Goal: Task Accomplishment & Management: Use online tool/utility

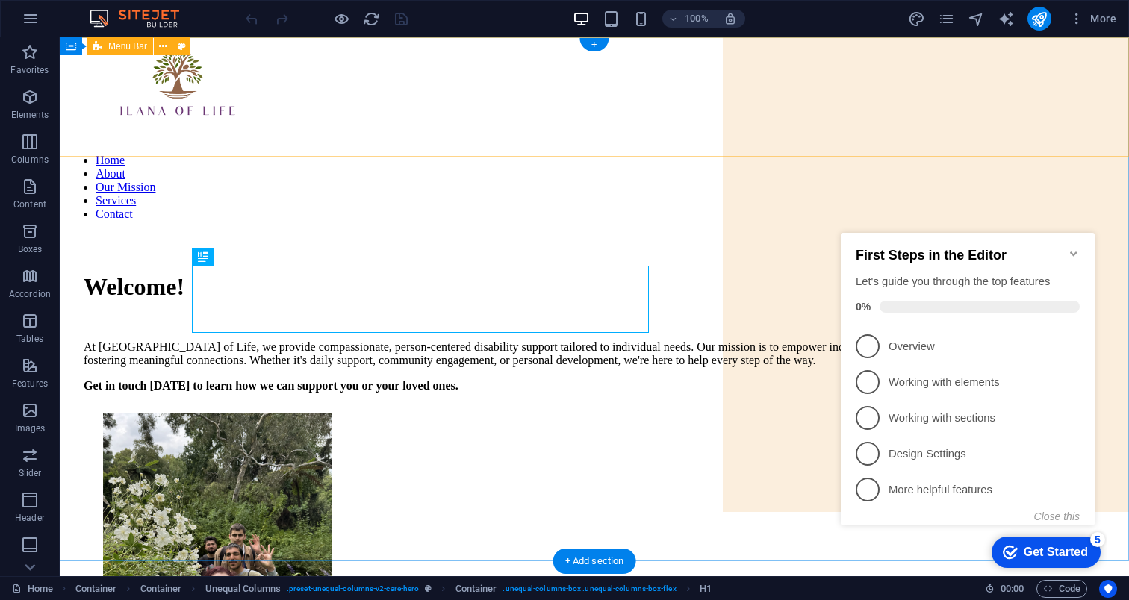
click at [1123, 122] on div "Home About Our Mission Services Contact" at bounding box center [594, 132] width 1057 height 178
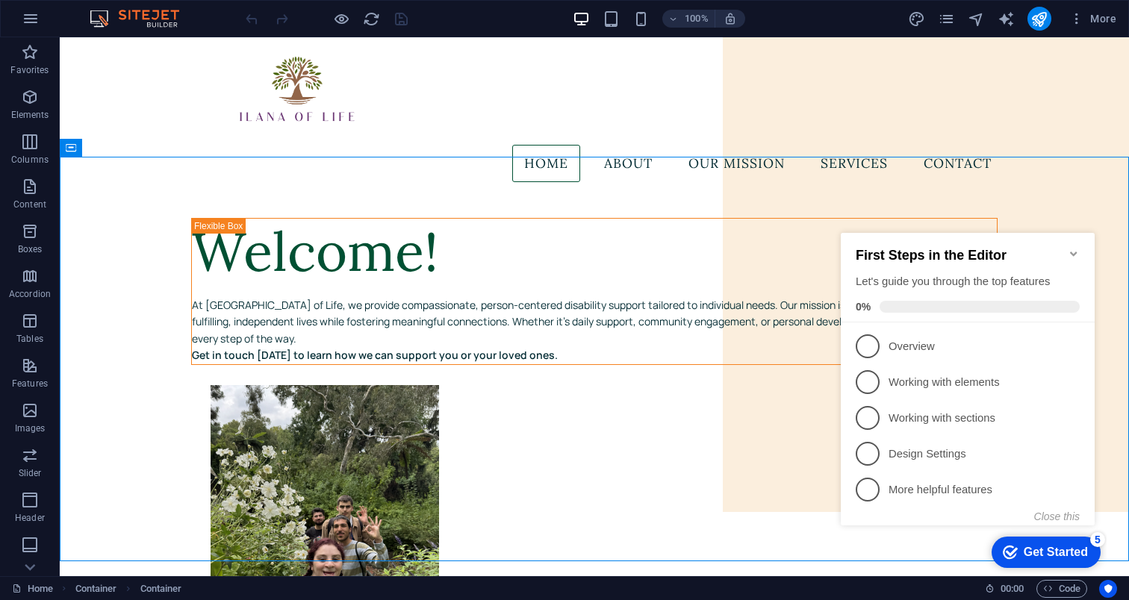
click at [1076, 251] on icon "Minimize checklist" at bounding box center [1073, 254] width 12 height 12
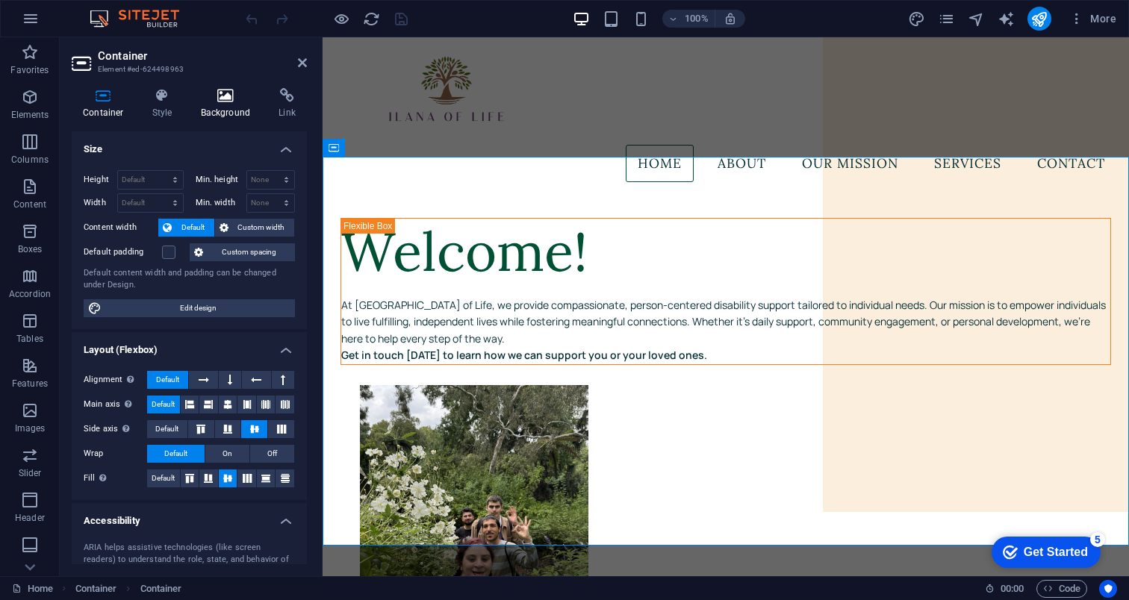
click at [227, 102] on icon at bounding box center [226, 95] width 72 height 15
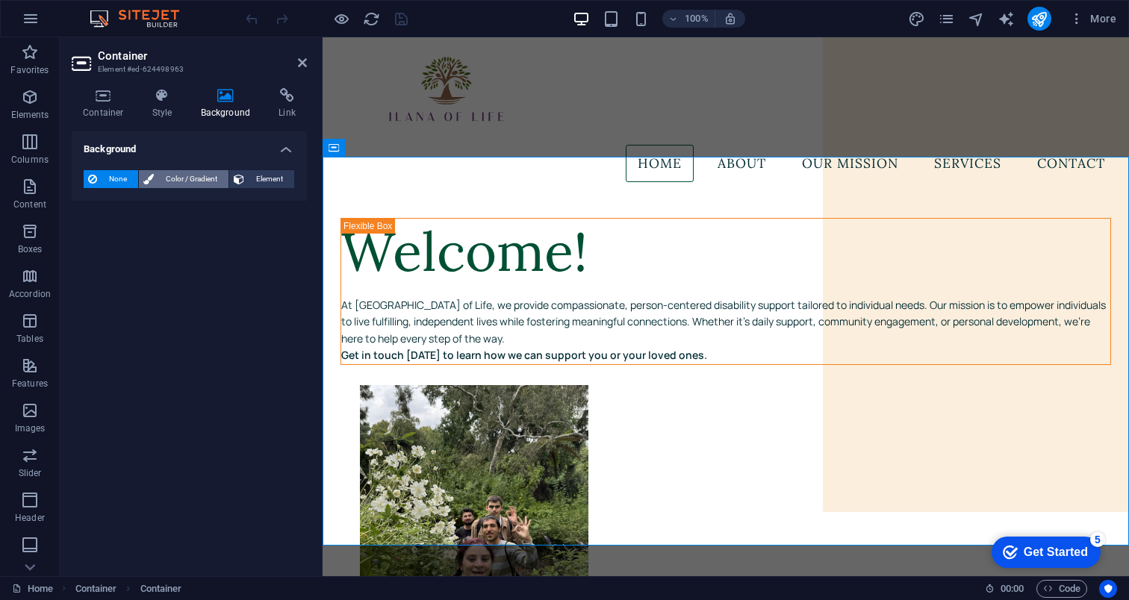
click at [206, 181] on span "Color / Gradient" at bounding box center [191, 179] width 66 height 18
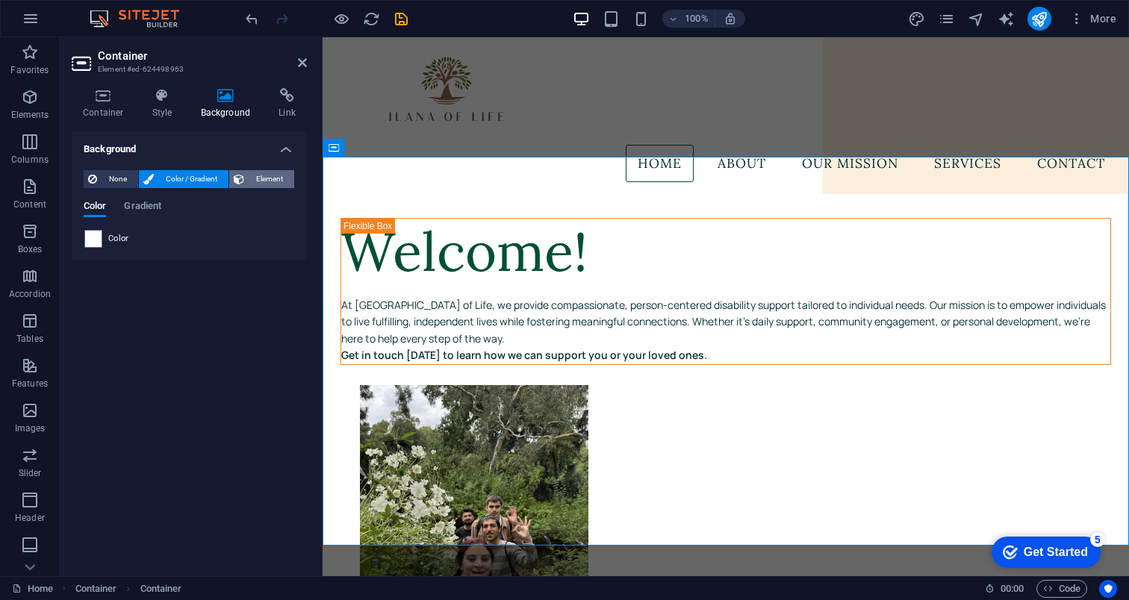
click at [272, 181] on span "Element" at bounding box center [269, 179] width 41 height 18
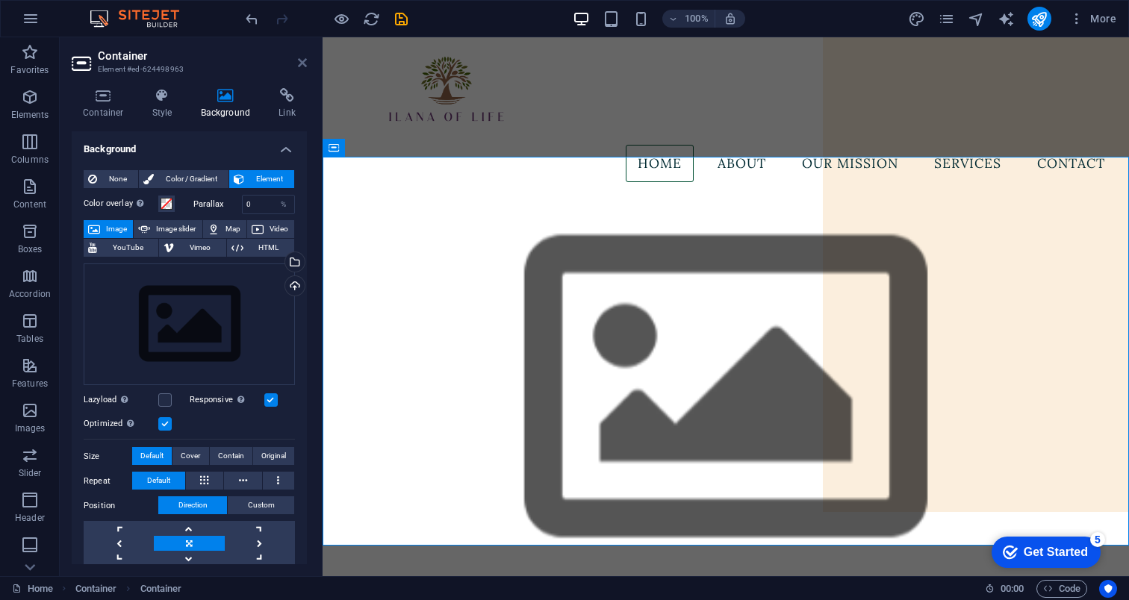
click at [303, 62] on icon at bounding box center [302, 63] width 9 height 12
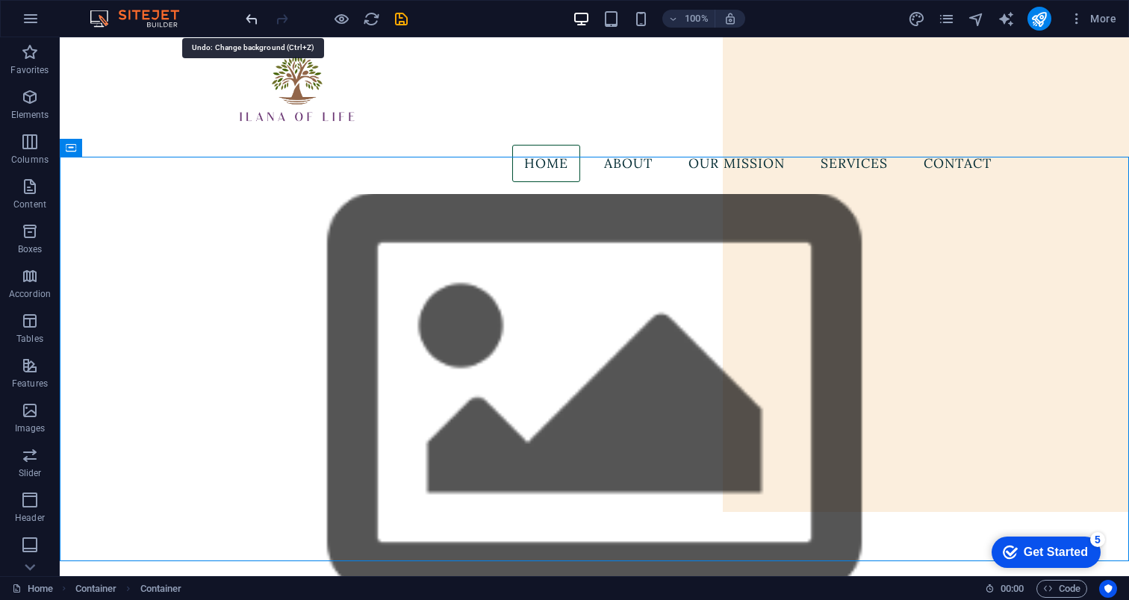
click at [0, 0] on icon "undo" at bounding box center [0, 0] width 0 height 0
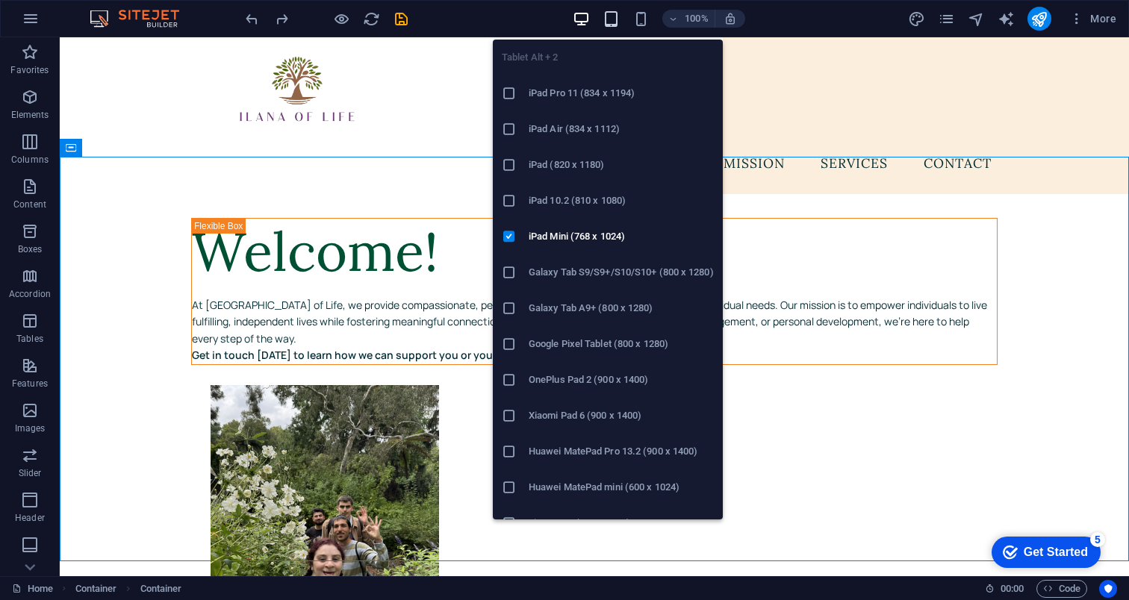
click at [610, 18] on icon "button" at bounding box center [610, 18] width 17 height 17
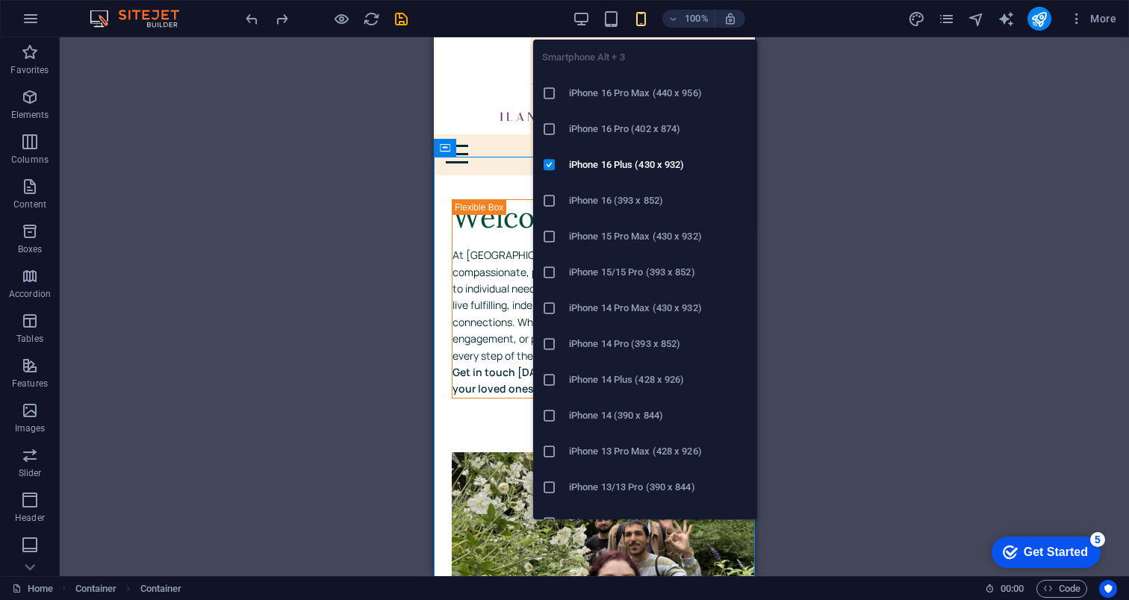
scroll to position [41, 0]
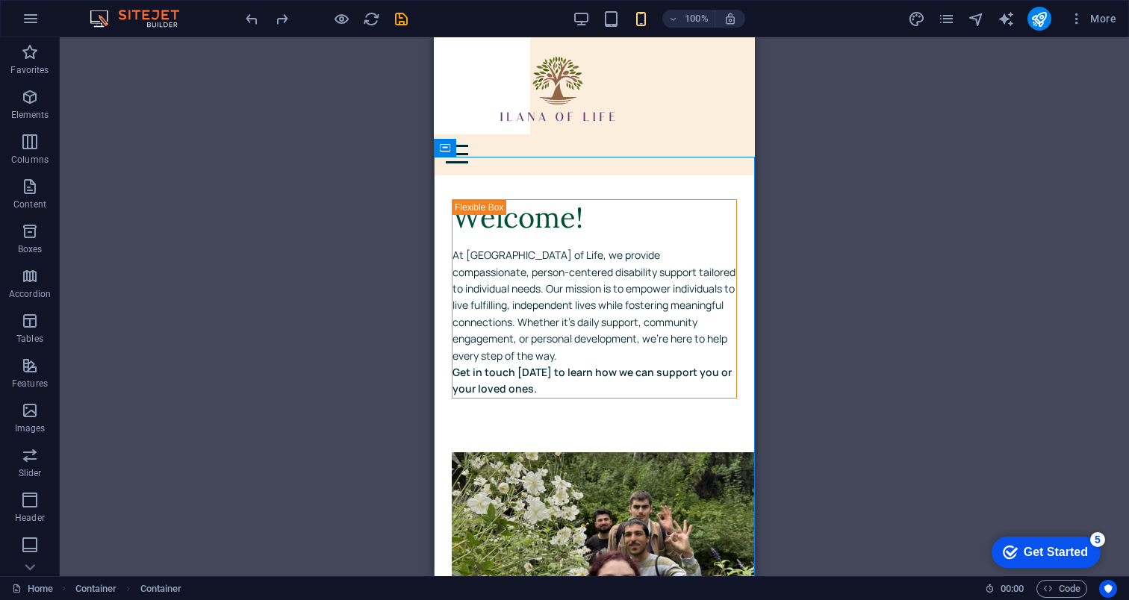
click at [399, 375] on div "Drag here to replace the existing content. Press “Ctrl” if you want to create a…" at bounding box center [594, 306] width 1069 height 539
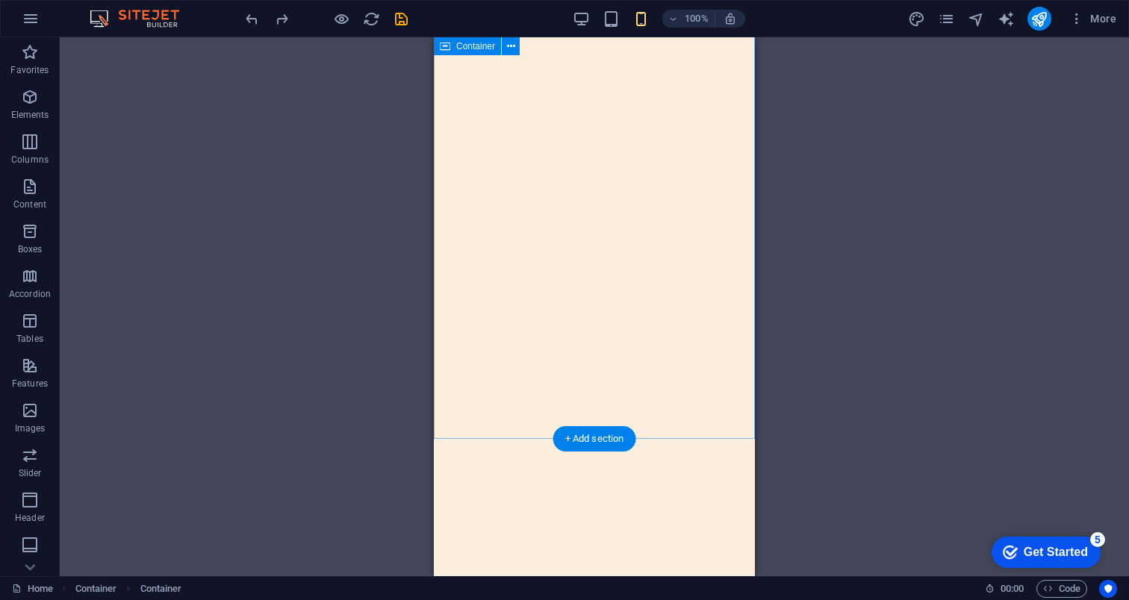
scroll to position [5981, 0]
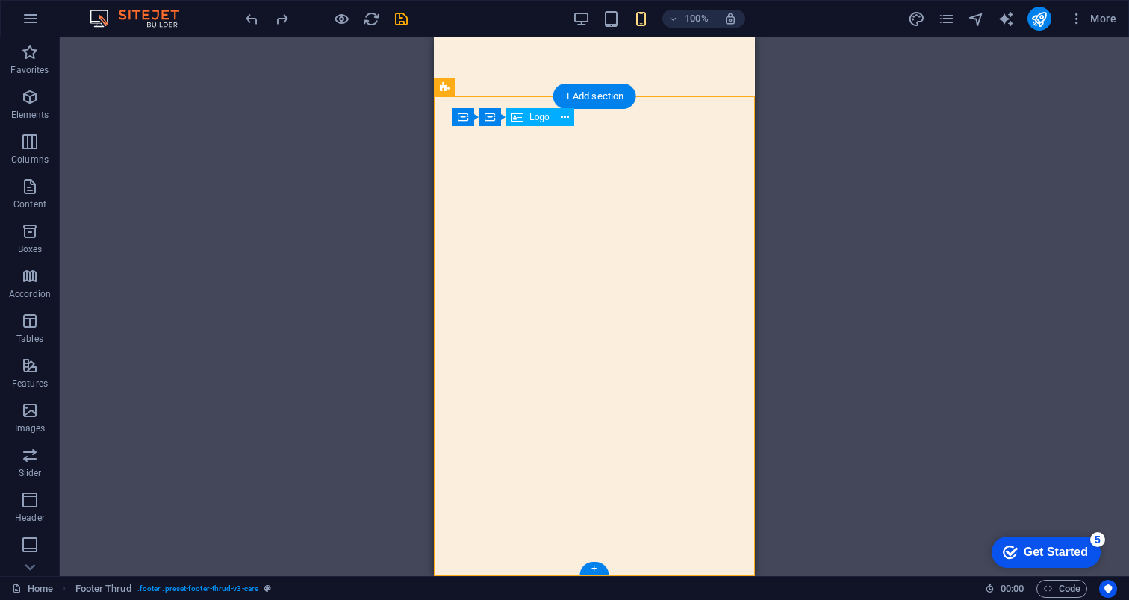
drag, startPoint x: 613, startPoint y: 190, endPoint x: 508, endPoint y: 241, distance: 116.2
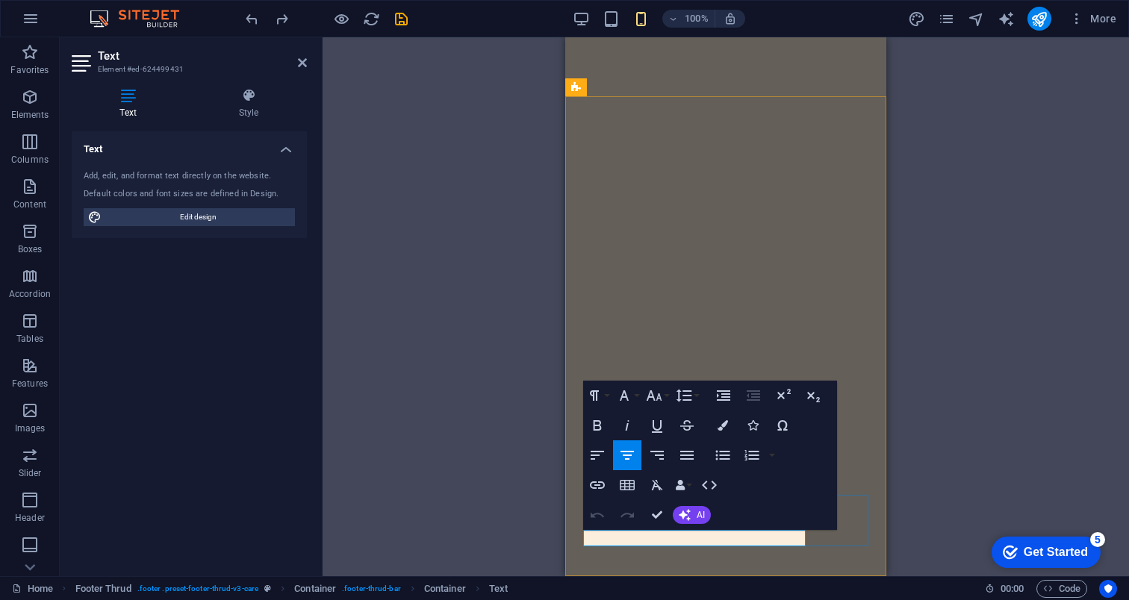
drag, startPoint x: 708, startPoint y: 540, endPoint x: 808, endPoint y: 548, distance: 99.6
copy p "All Rights Reserved."
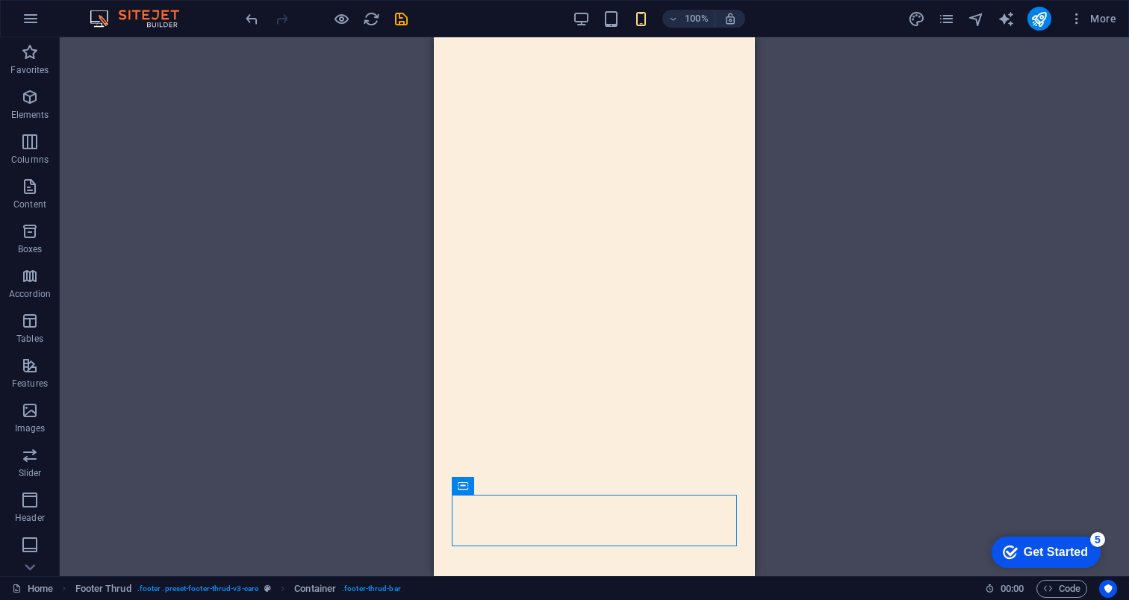
click at [924, 487] on div "Container H1 Container Container Unequal Columns Container Container Image Cont…" at bounding box center [594, 306] width 1069 height 539
click at [781, 475] on div "Container H1 Container Container Unequal Columns Container Container Image Cont…" at bounding box center [594, 306] width 1069 height 539
click at [771, 499] on div "Container H1 Container Container Unequal Columns Container Container Image Cont…" at bounding box center [594, 306] width 1069 height 539
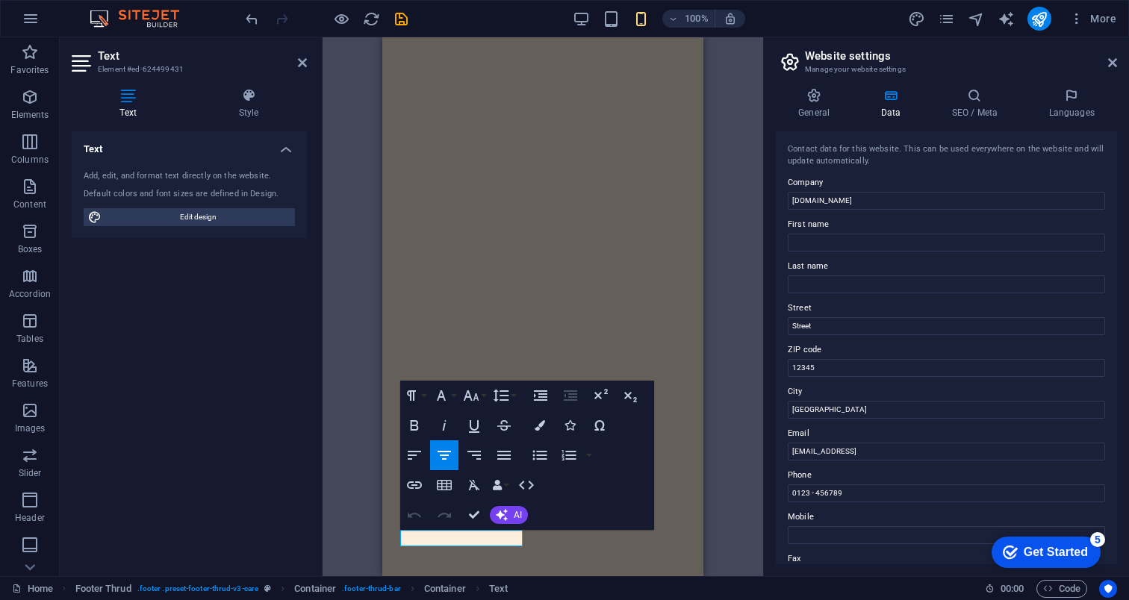
click at [728, 544] on div "Container H1 Container Container Unequal Columns Container Container Image Cont…" at bounding box center [542, 306] width 440 height 539
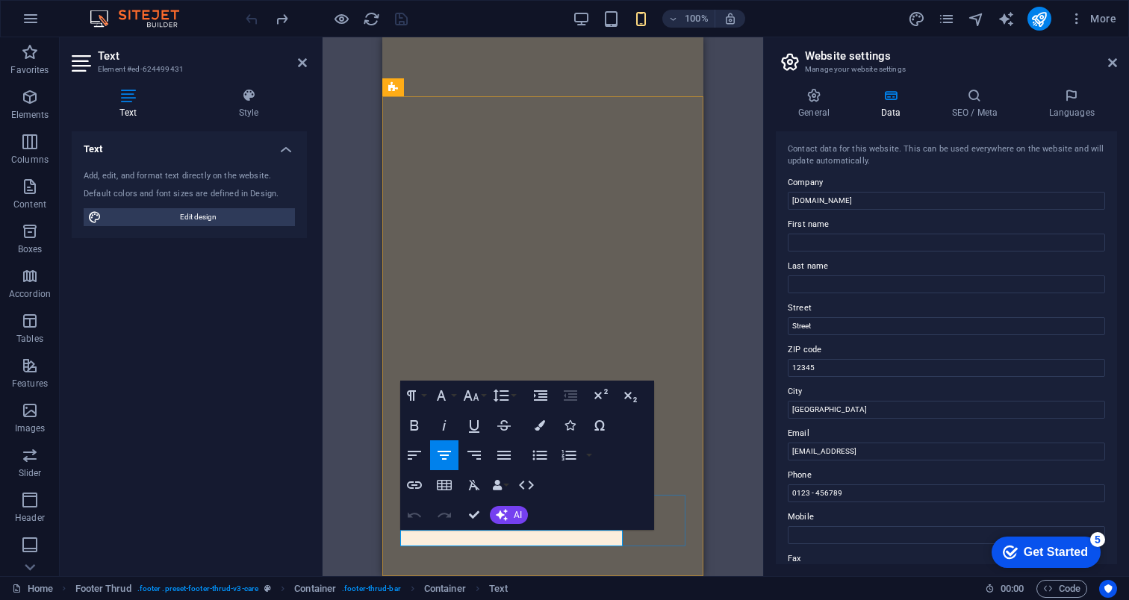
click at [730, 399] on div "H1 Container Container Container Unequal Columns Container Container Image Cont…" at bounding box center [542, 306] width 440 height 539
drag, startPoint x: 413, startPoint y: 557, endPoint x: 508, endPoint y: 558, distance: 94.8
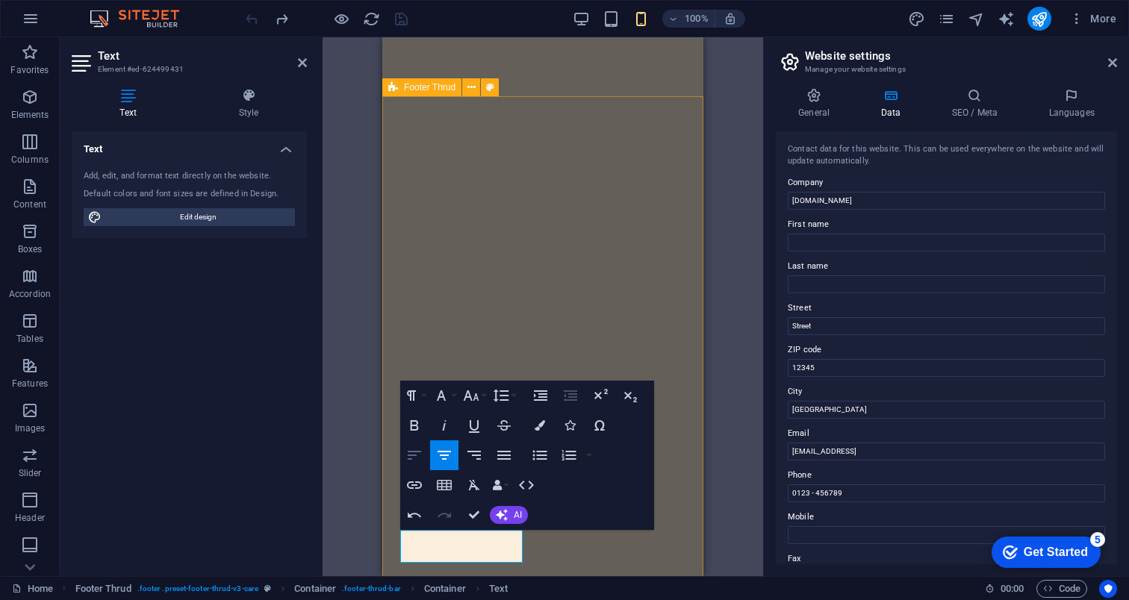
click at [414, 459] on icon "button" at bounding box center [414, 455] width 18 height 18
click at [371, 536] on div "H1 Container Container Container Unequal Columns Container Container Image Cont…" at bounding box center [542, 306] width 440 height 539
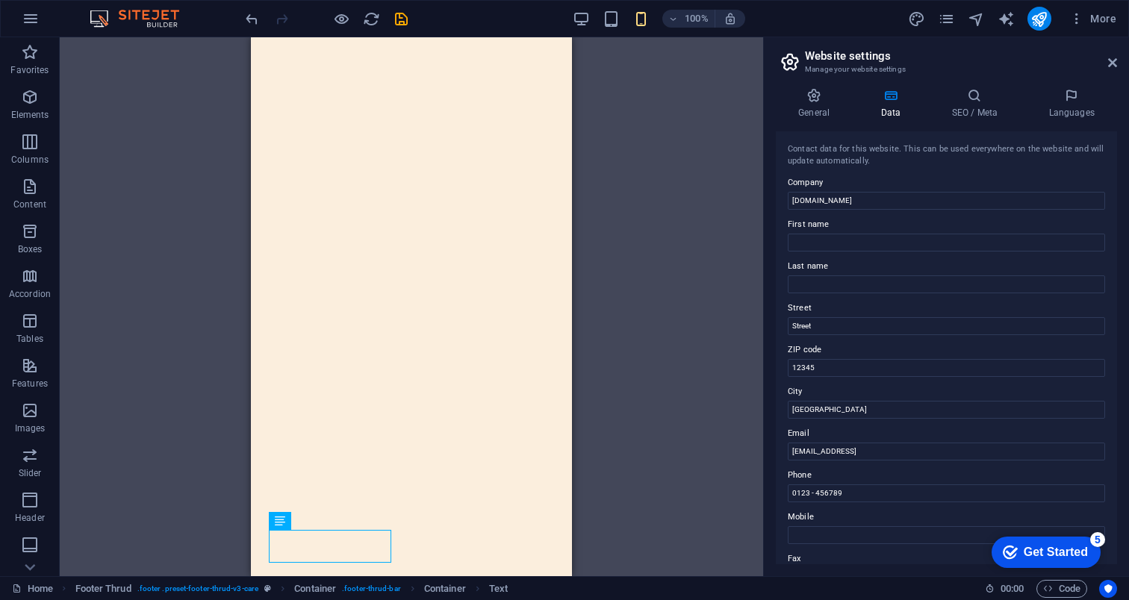
click at [602, 508] on div "H1 Container Container Container Unequal Columns Container Container Image Cont…" at bounding box center [411, 306] width 703 height 539
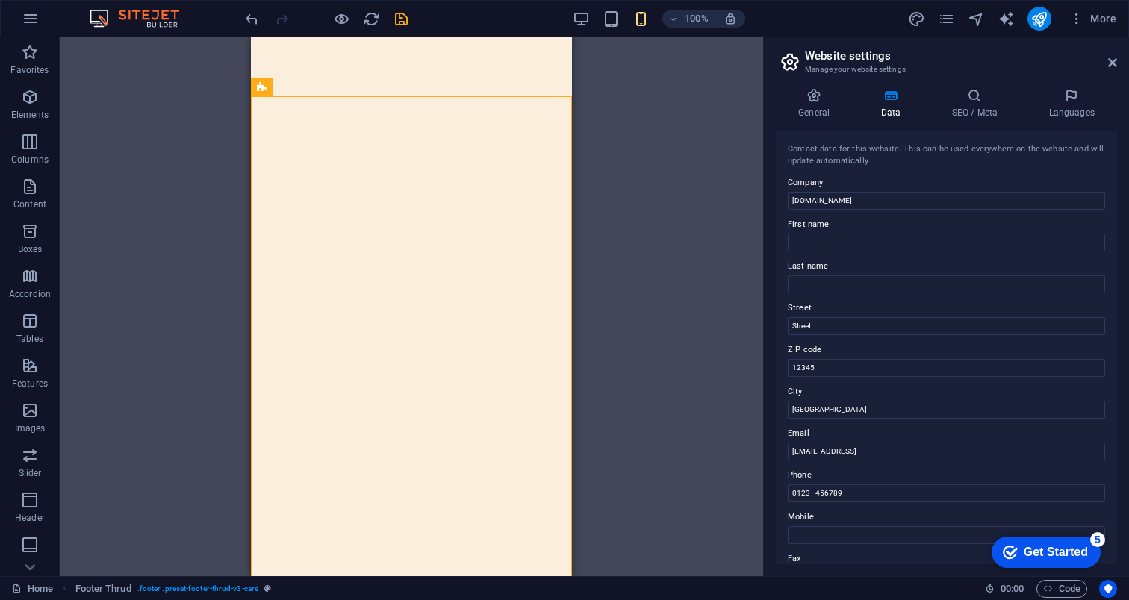
click at [678, 387] on div "H1 Container Container Container Unequal Columns Container Container Image Cont…" at bounding box center [411, 306] width 703 height 539
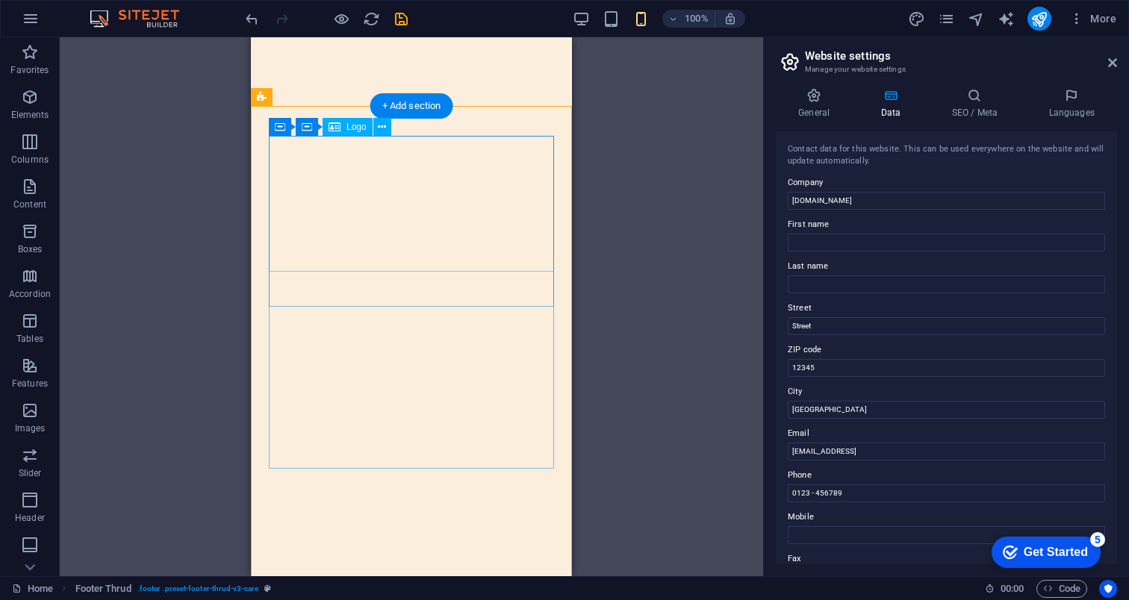
scroll to position [5999, 0]
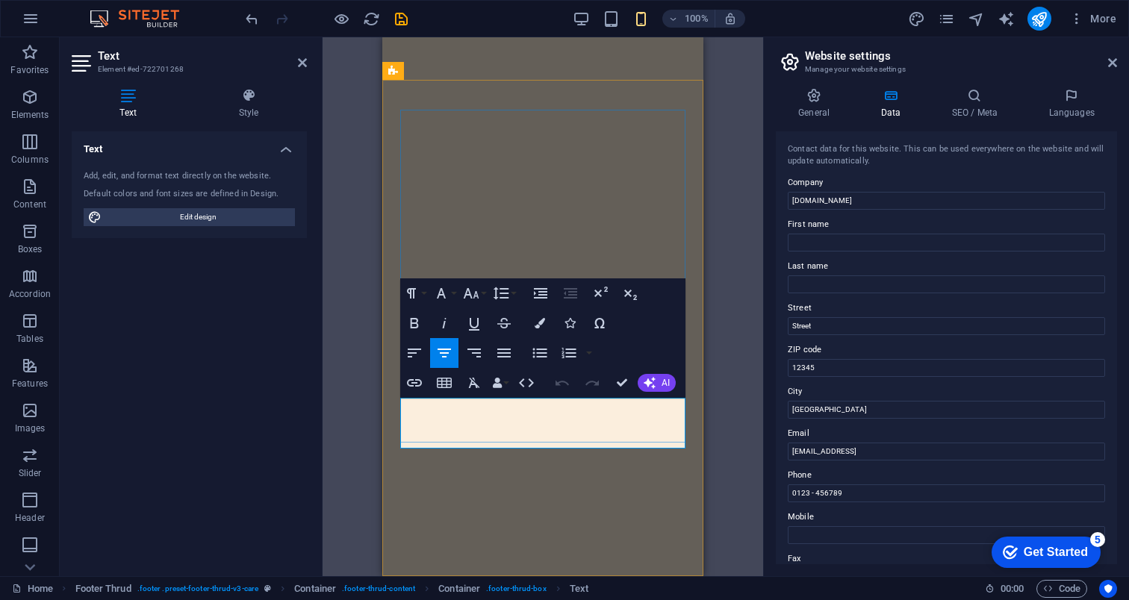
drag, startPoint x: 465, startPoint y: 440, endPoint x: 482, endPoint y: 442, distance: 17.2
click at [319, 458] on div at bounding box center [320, 306] width 3 height 539
click at [362, 440] on div "H1 Container Container Container Unequal Columns Container Container Image Cont…" at bounding box center [542, 306] width 440 height 539
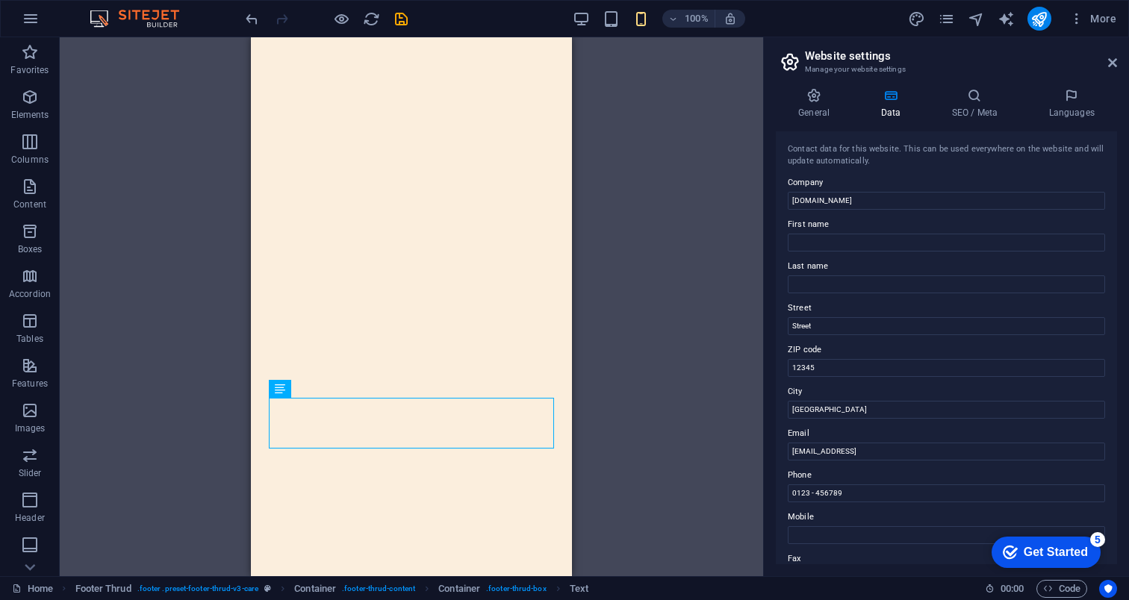
click at [643, 419] on div "H1 Container Container Container Unequal Columns Container Container Image Cont…" at bounding box center [411, 306] width 703 height 539
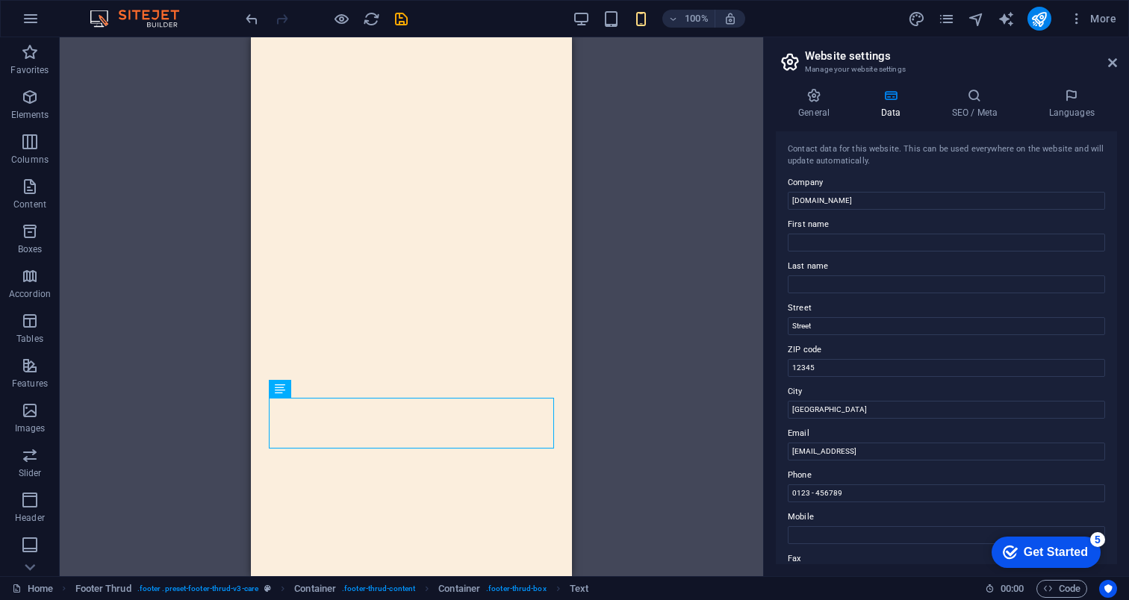
click at [625, 413] on div "H1 Container Container Container Unequal Columns Container Container Image Cont…" at bounding box center [411, 306] width 703 height 539
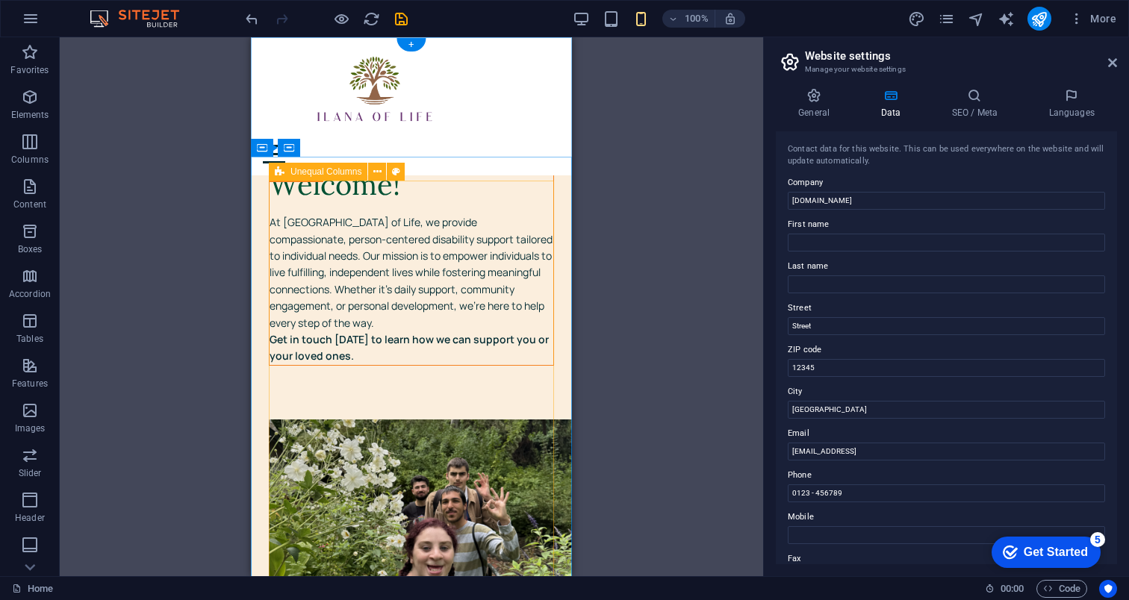
scroll to position [0, 0]
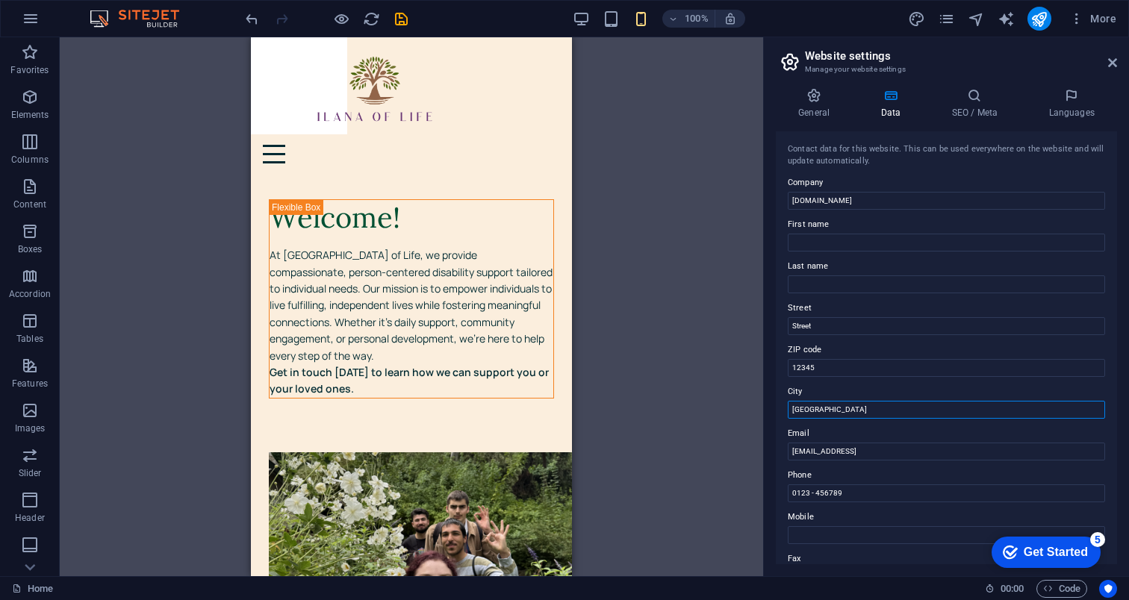
drag, startPoint x: 848, startPoint y: 412, endPoint x: 781, endPoint y: 410, distance: 66.5
click at [781, 410] on div "Contact data for this website. This can be used everywhere on the website and w…" at bounding box center [945, 347] width 341 height 433
drag, startPoint x: 836, startPoint y: 362, endPoint x: 756, endPoint y: 356, distance: 80.1
click at [756, 356] on div "Home Favorites Elements Columns Content Boxes Accordion Tables Features Images …" at bounding box center [564, 306] width 1129 height 539
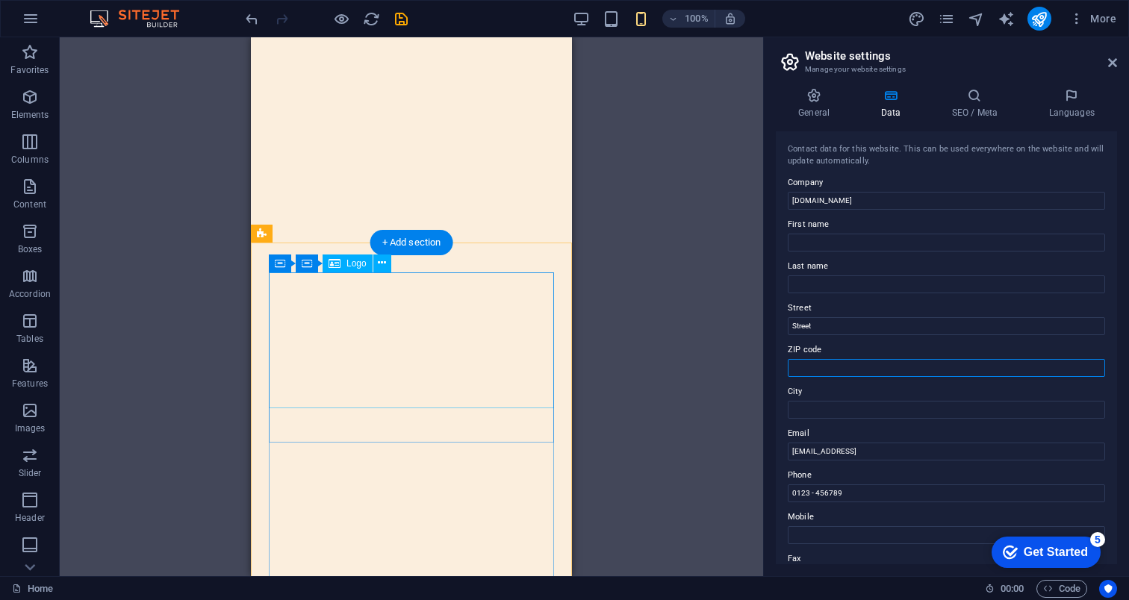
scroll to position [5999, 0]
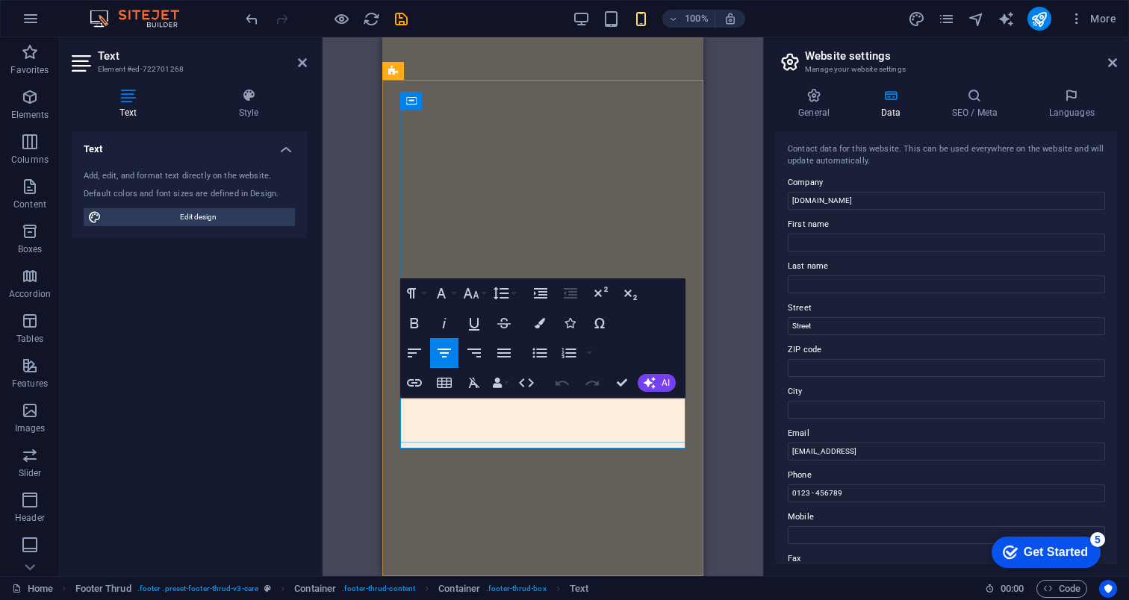
click at [722, 456] on div "Container H1 Container Container Container Container Unequal Columns Container …" at bounding box center [542, 306] width 440 height 539
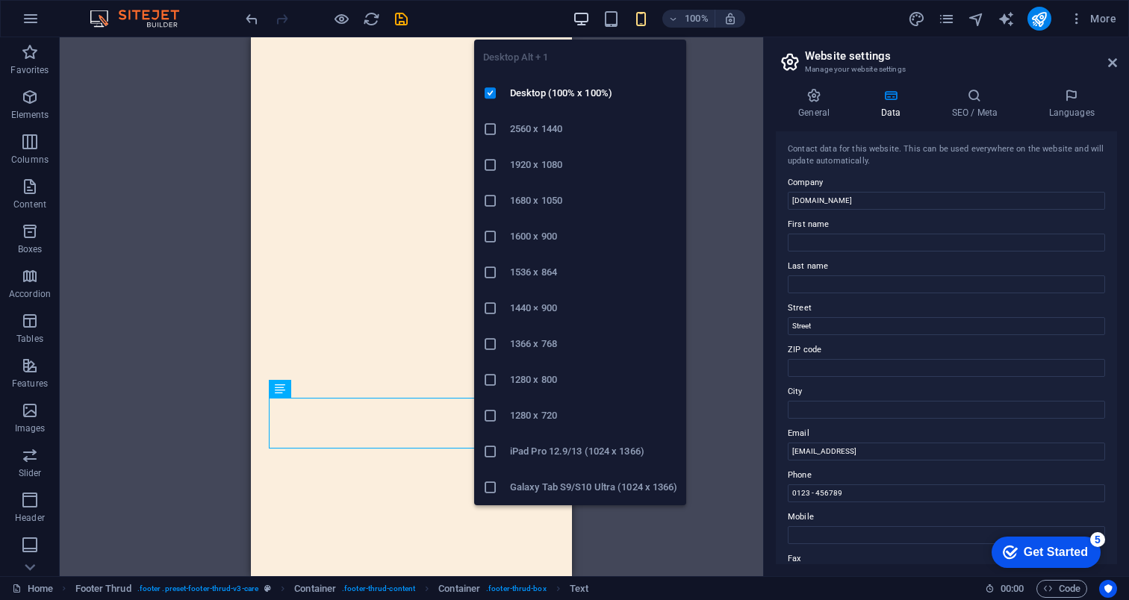
click at [588, 21] on icon "button" at bounding box center [580, 18] width 17 height 17
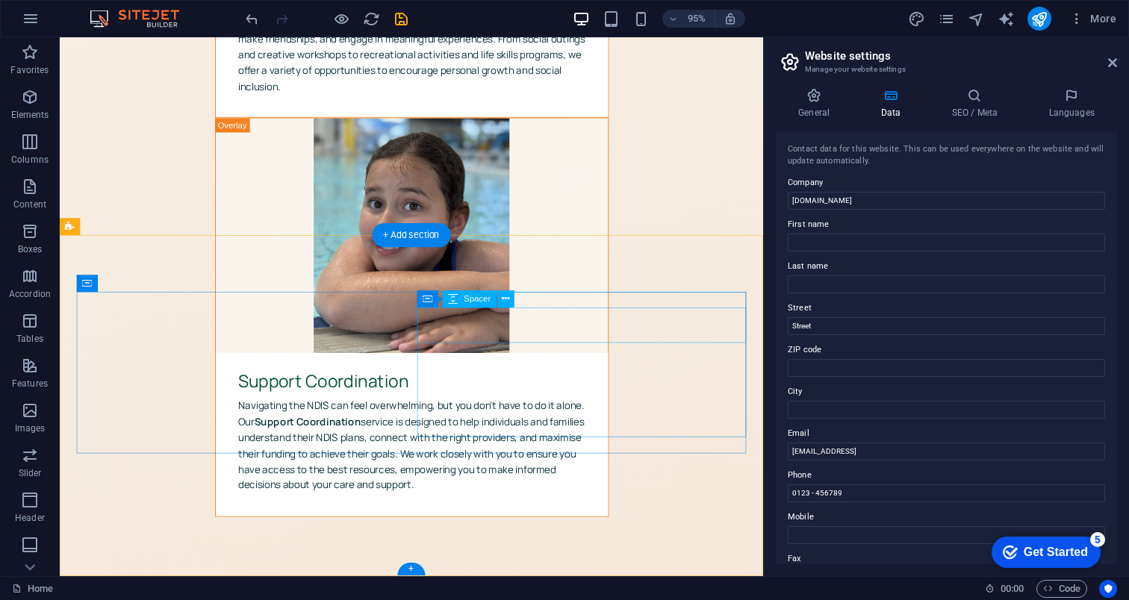
scroll to position [4659, 0]
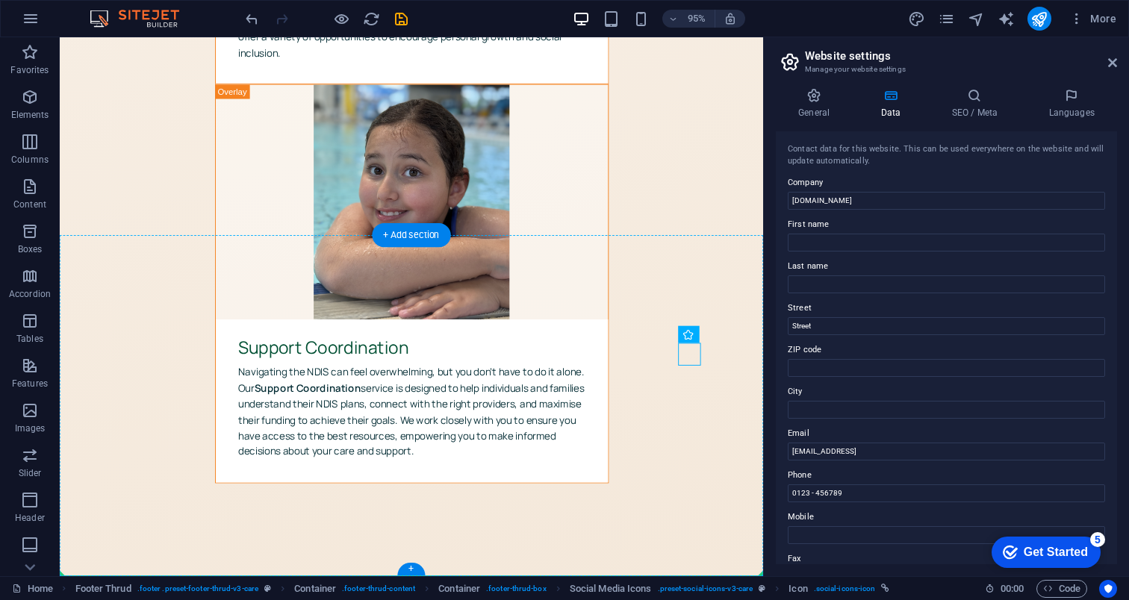
drag, startPoint x: 716, startPoint y: 701, endPoint x: 759, endPoint y: 471, distance: 233.9
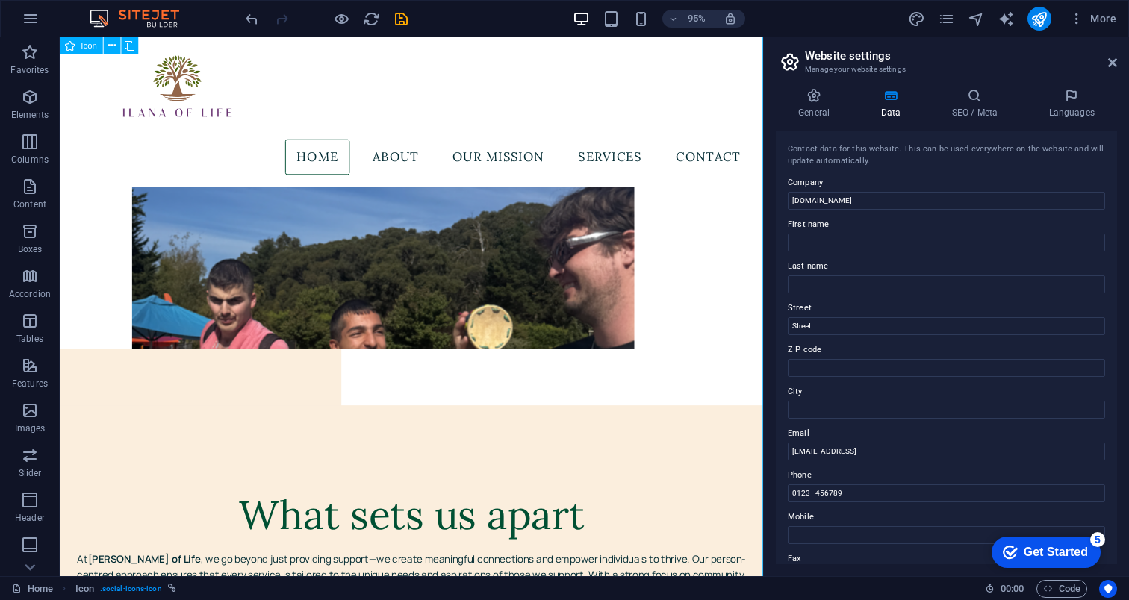
scroll to position [4659, 0]
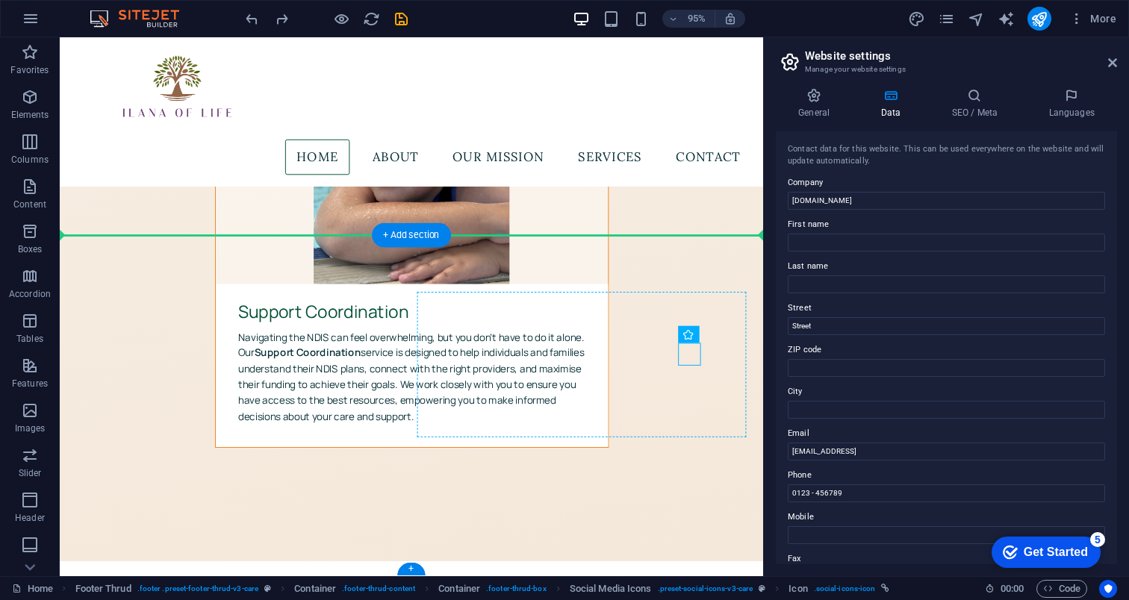
drag, startPoint x: 717, startPoint y: 367, endPoint x: 578, endPoint y: 417, distance: 147.6
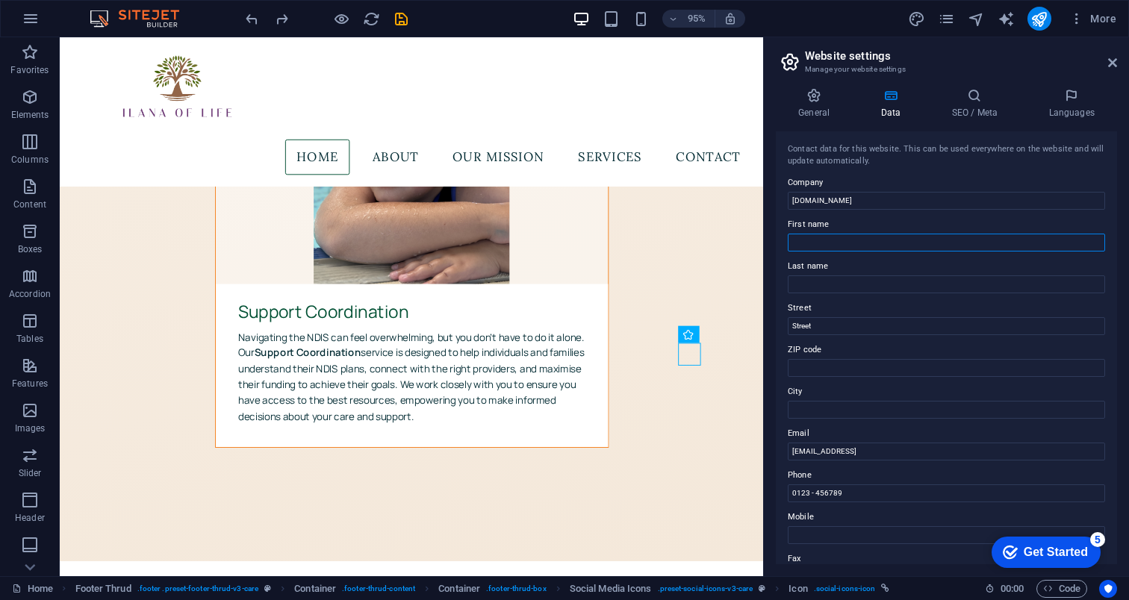
click at [860, 243] on input "First name" at bounding box center [945, 243] width 317 height 18
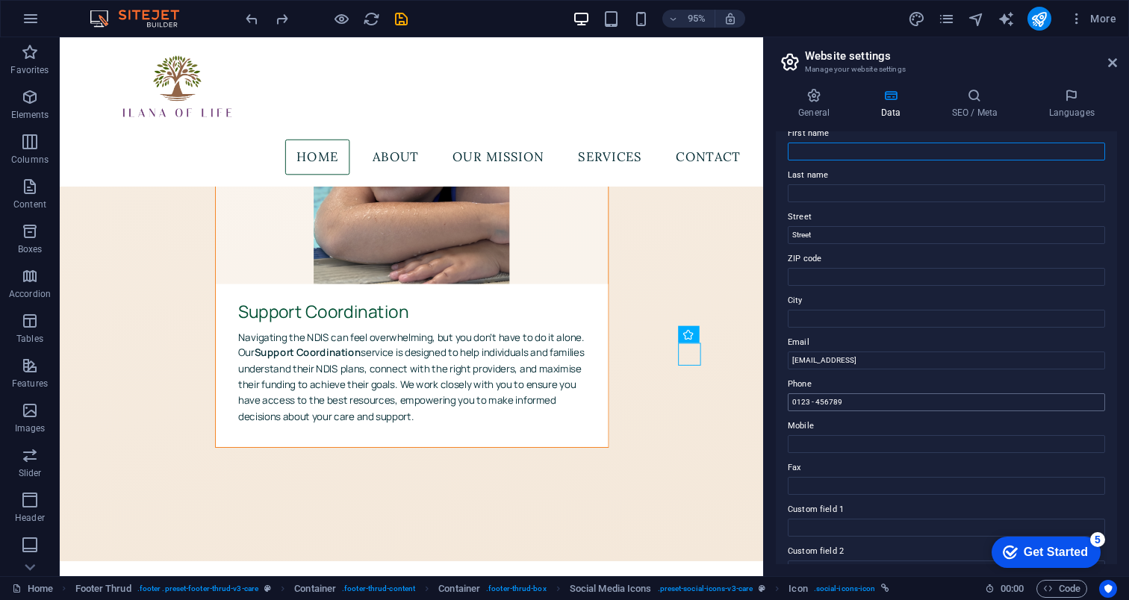
scroll to position [119, 0]
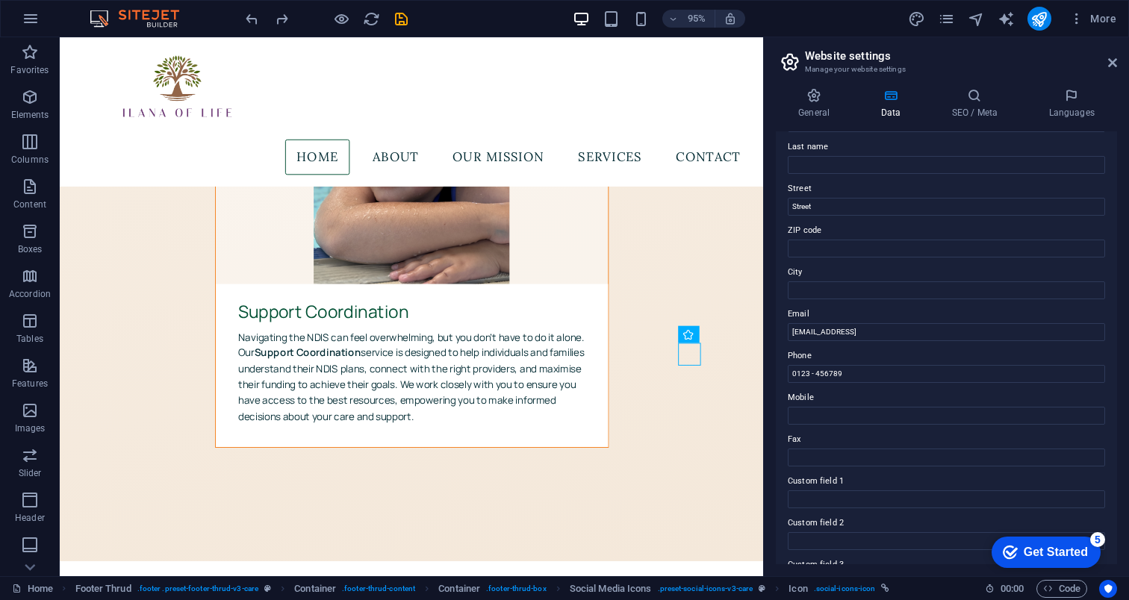
click at [868, 320] on label "Email" at bounding box center [945, 314] width 317 height 18
click at [868, 323] on input "[EMAIL_ADDRESS]" at bounding box center [945, 332] width 317 height 18
click at [868, 320] on label "Email" at bounding box center [945, 314] width 317 height 18
click at [868, 323] on input "[EMAIL_ADDRESS]" at bounding box center [945, 332] width 317 height 18
click at [868, 320] on label "Email" at bounding box center [945, 314] width 317 height 18
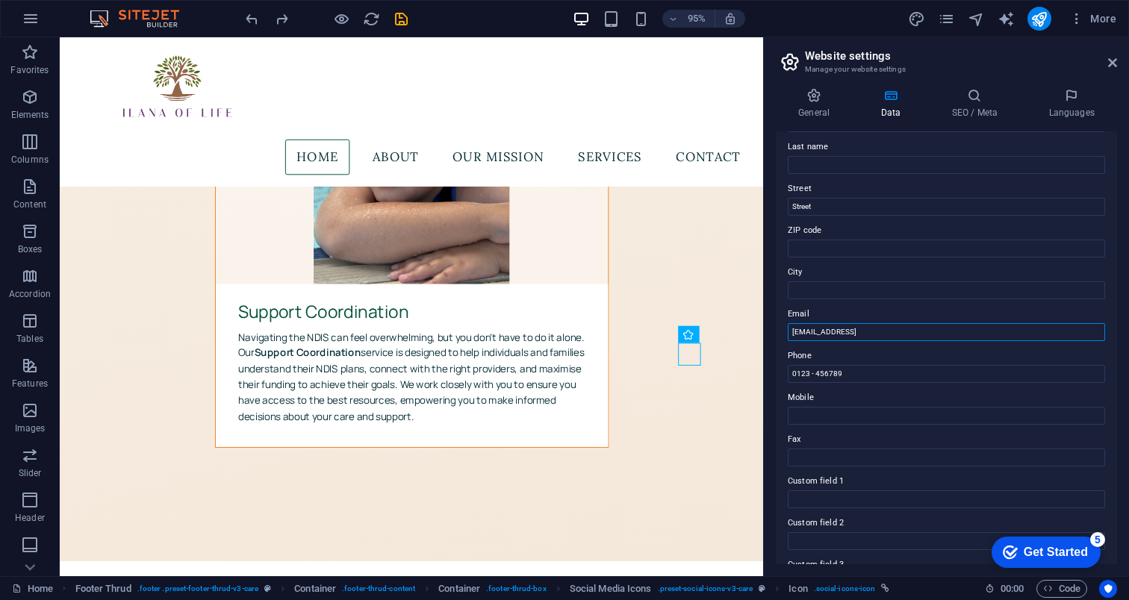
click at [868, 323] on input "[EMAIL_ADDRESS]" at bounding box center [945, 332] width 317 height 18
click at [869, 331] on input "[EMAIL_ADDRESS]" at bounding box center [945, 332] width 317 height 18
click at [873, 372] on input "0123 - 456789" at bounding box center [945, 374] width 317 height 18
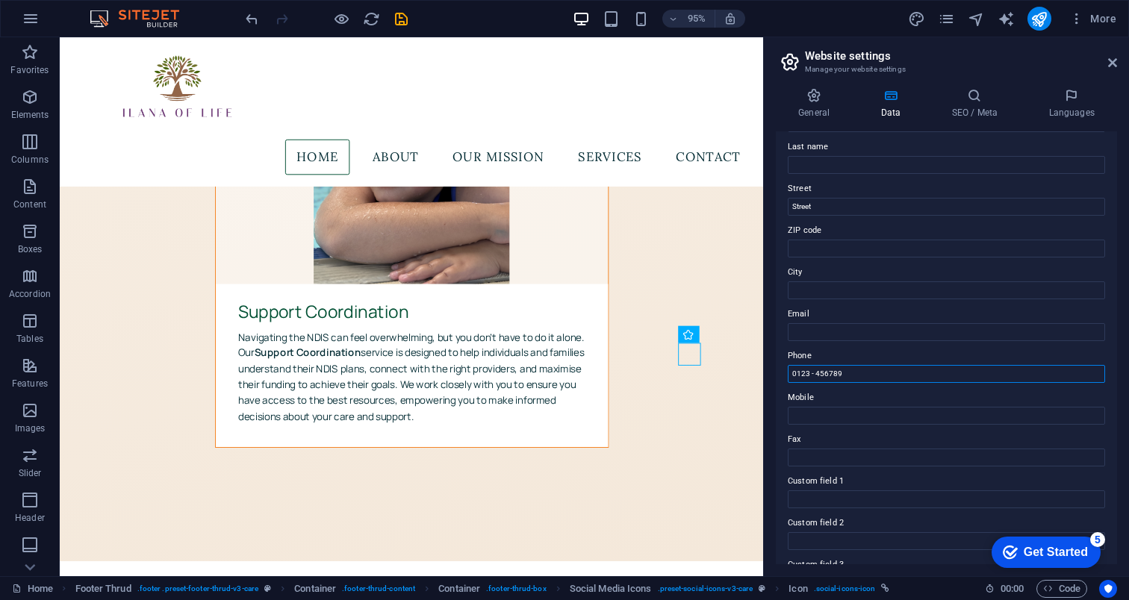
click at [873, 372] on input "0123 - 456789" at bounding box center [945, 374] width 317 height 18
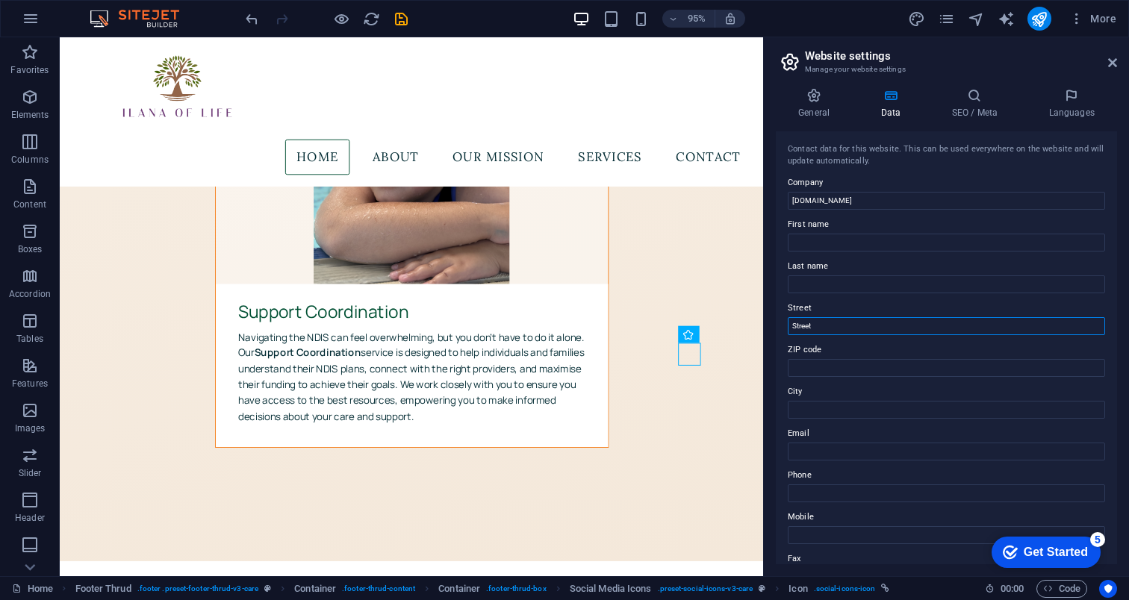
drag, startPoint x: 940, startPoint y: 361, endPoint x: 781, endPoint y: 341, distance: 159.5
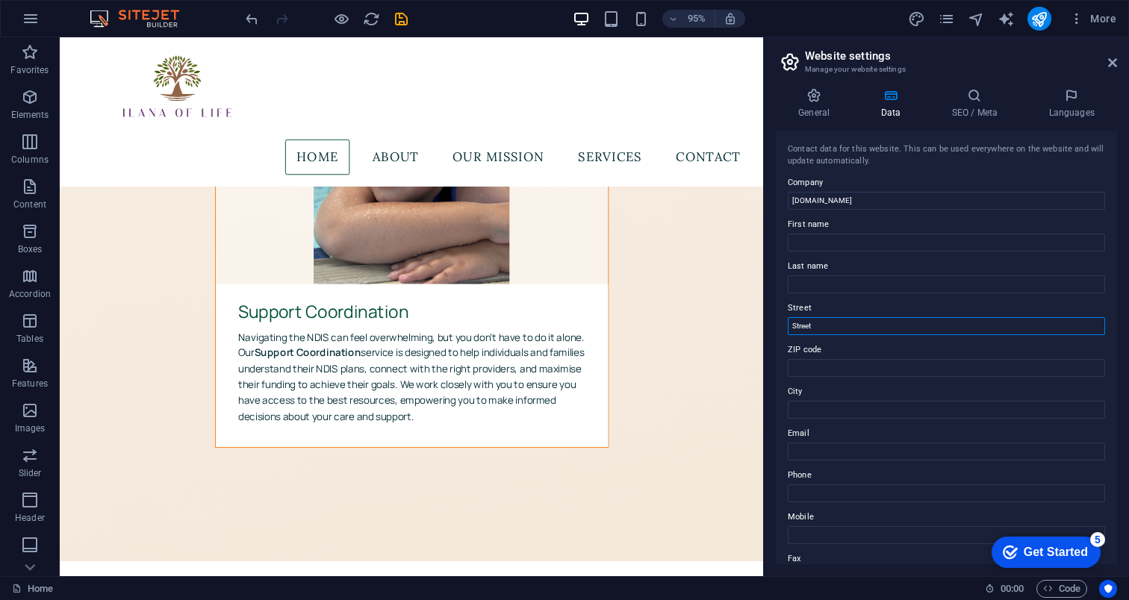
click at [818, 330] on input "Street" at bounding box center [945, 326] width 317 height 18
click at [1117, 61] on aside "Website settings Manage your website settings General Data SEO / Meta Languages…" at bounding box center [946, 306] width 366 height 539
click at [1105, 60] on h2 "Website settings" at bounding box center [961, 55] width 312 height 13
click at [1111, 60] on icon at bounding box center [1112, 63] width 9 height 12
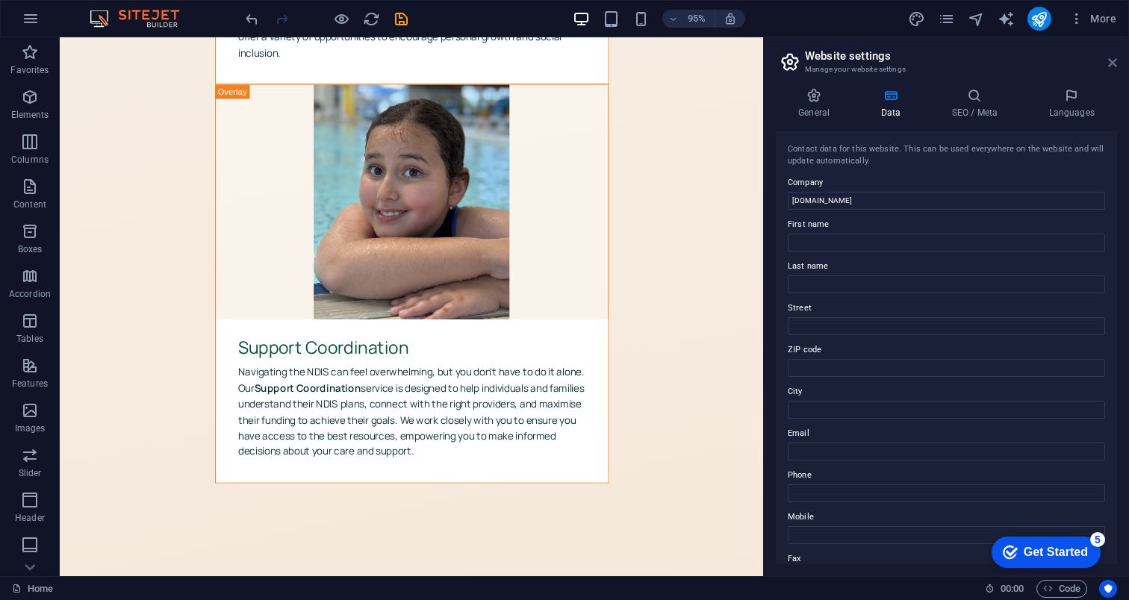
scroll to position [4656, 0]
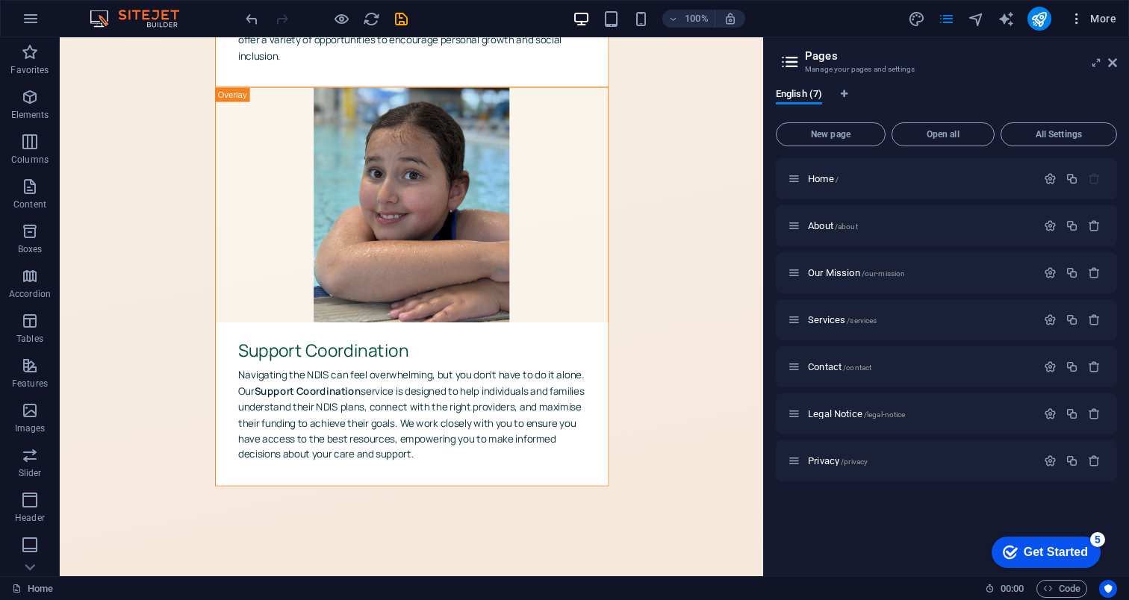
scroll to position [4659, 0]
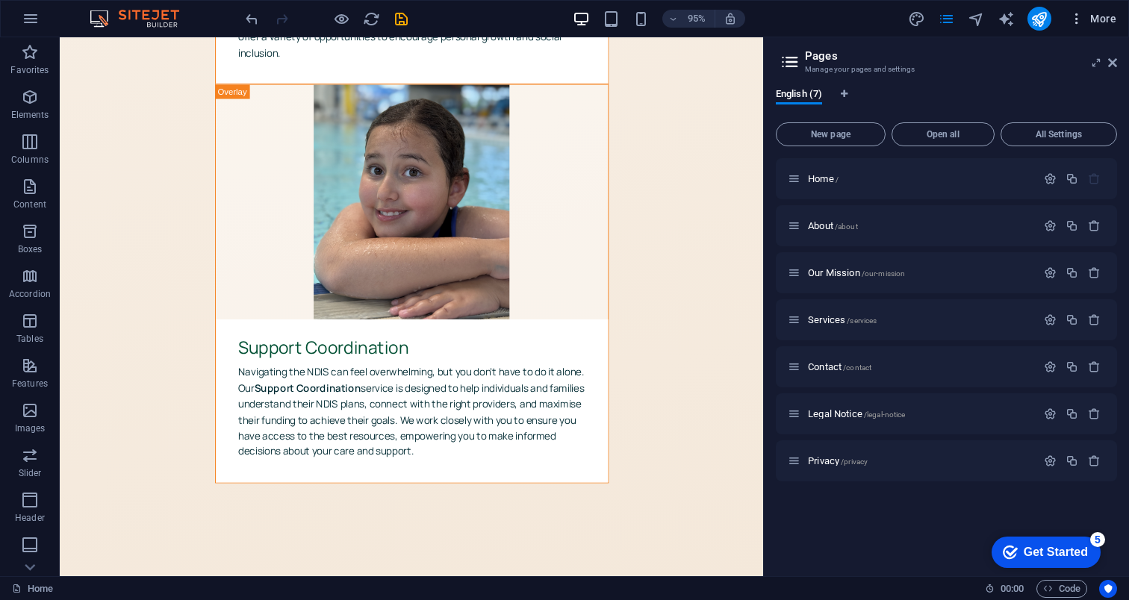
click at [1079, 18] on icon "button" at bounding box center [1076, 18] width 15 height 15
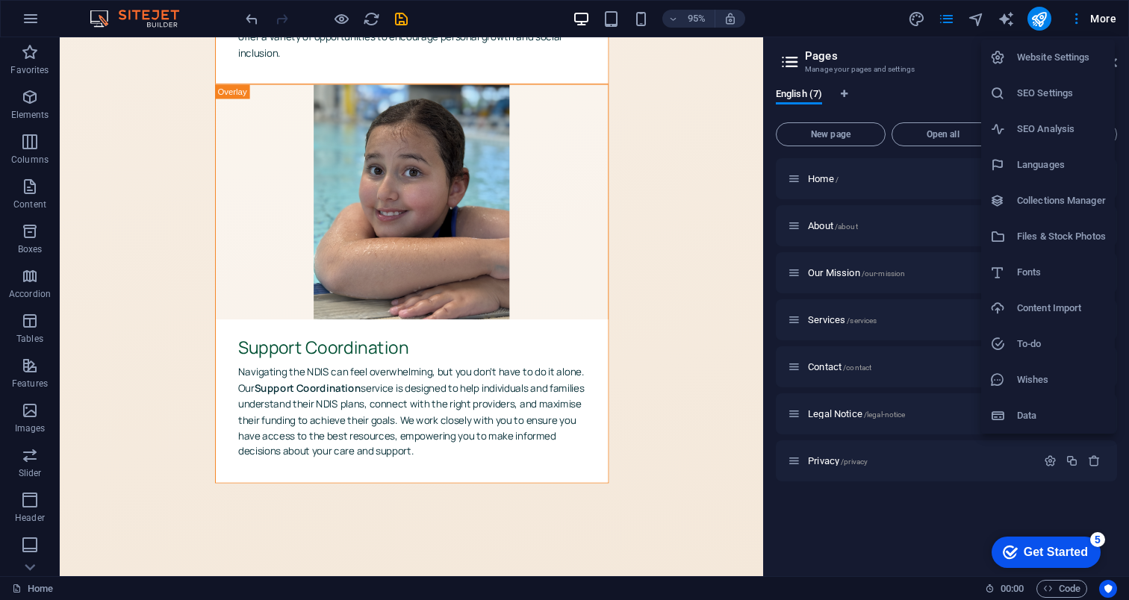
click at [696, 240] on div at bounding box center [564, 300] width 1129 height 600
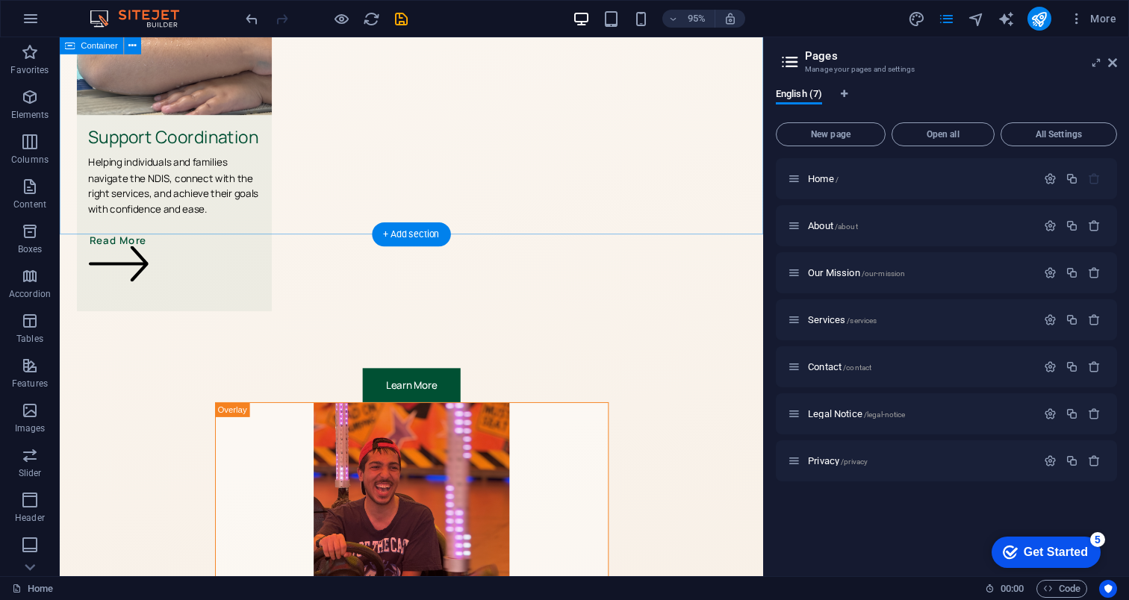
scroll to position [3798, 0]
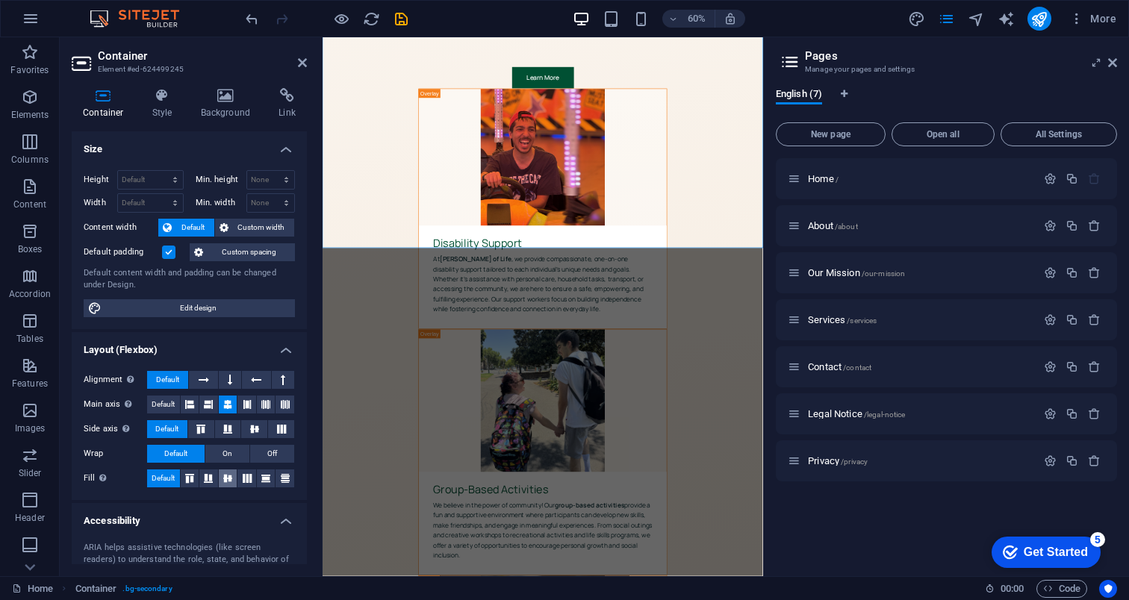
scroll to position [146, 0]
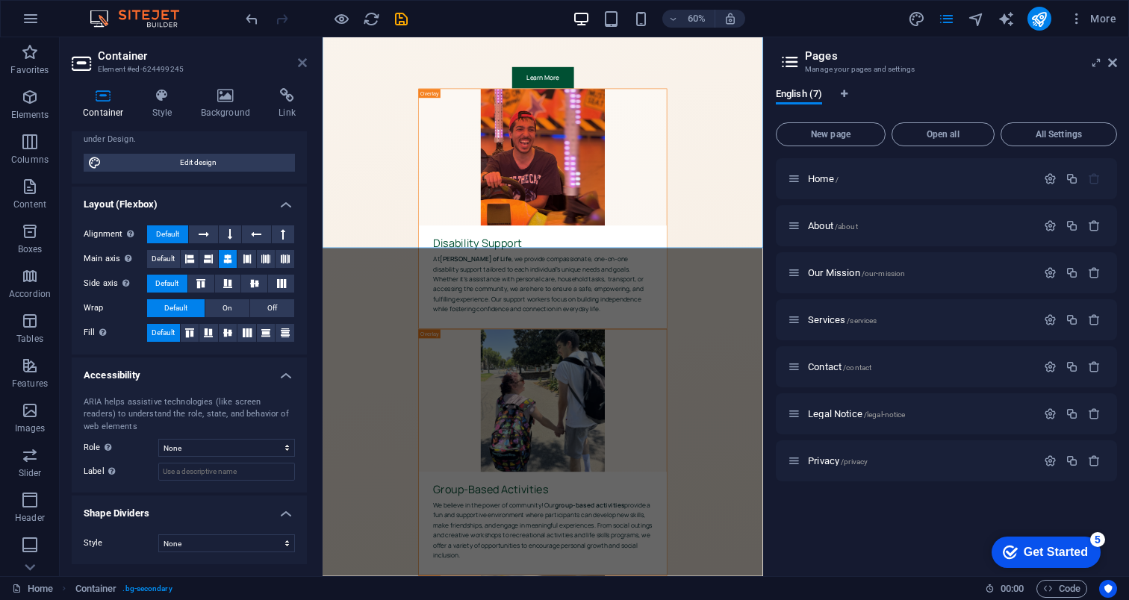
click at [306, 65] on icon at bounding box center [302, 63] width 9 height 12
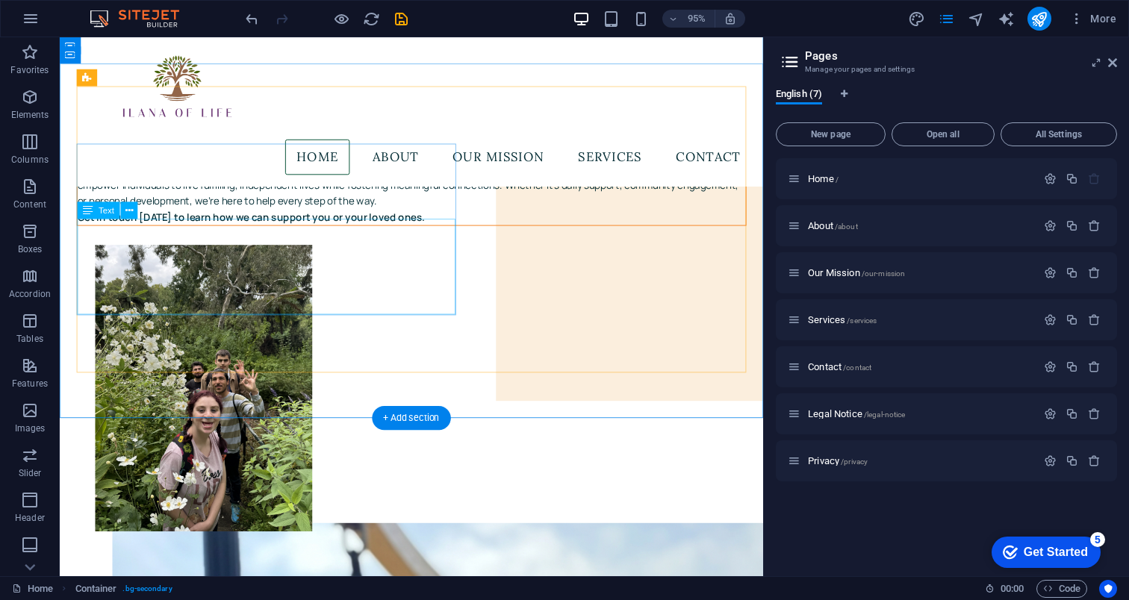
scroll to position [0, 0]
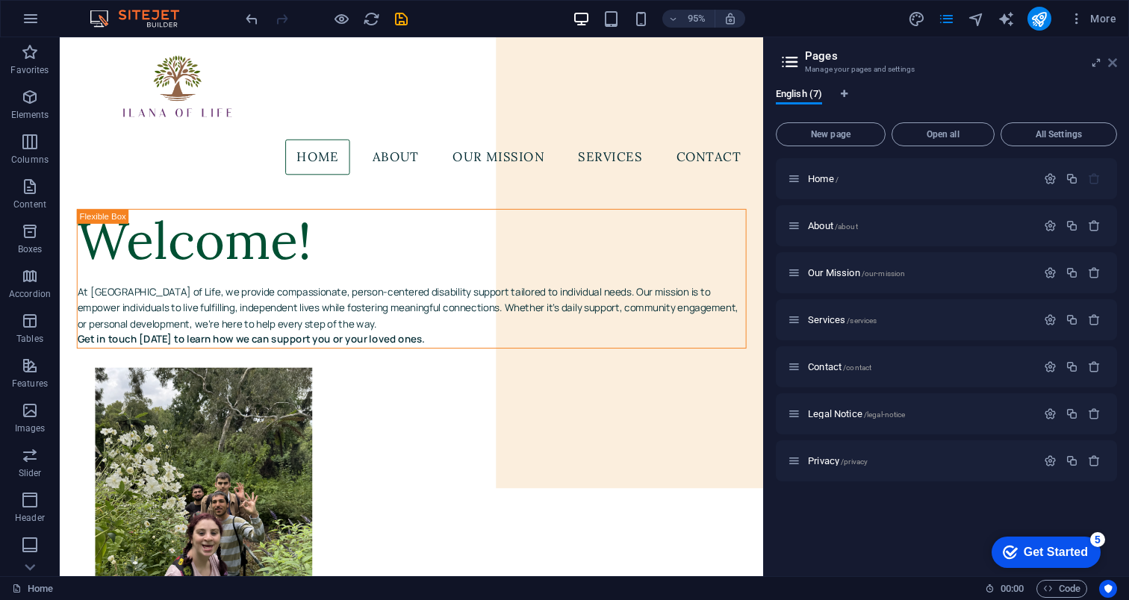
click at [1114, 64] on icon at bounding box center [1112, 63] width 9 height 12
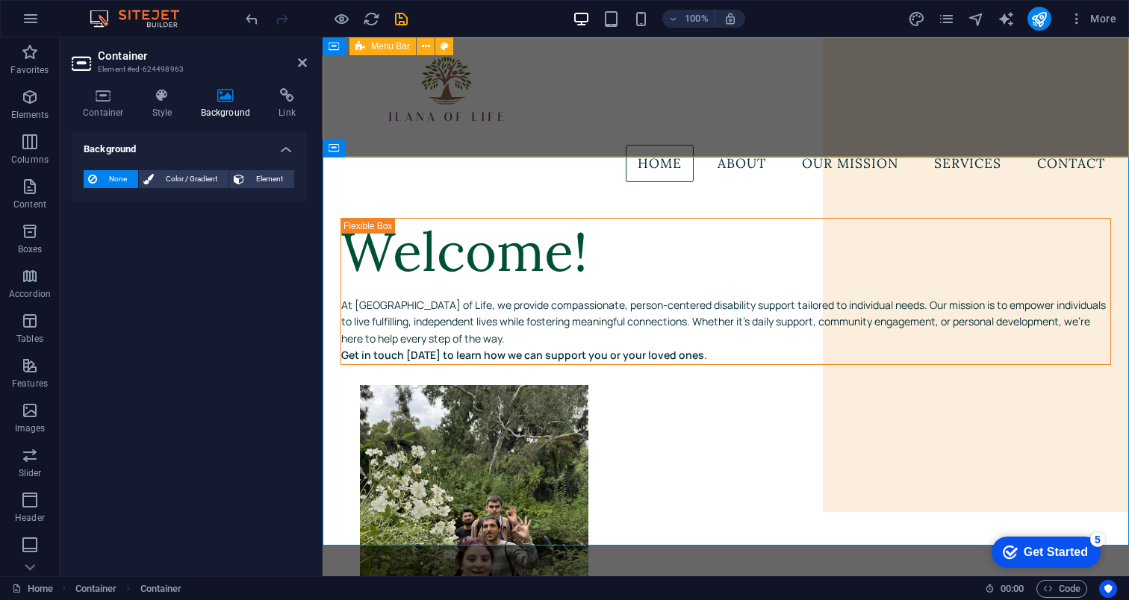
click at [844, 143] on div "Home About Our Mission Services Contact" at bounding box center [725, 115] width 806 height 157
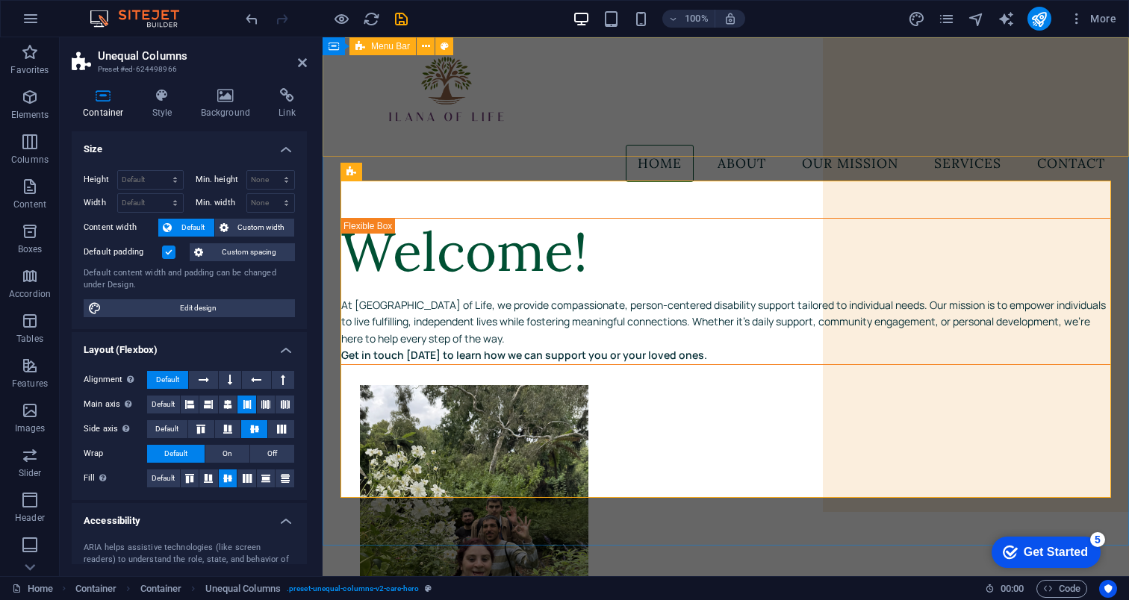
click at [809, 134] on div "Home About Our Mission Services Contact" at bounding box center [725, 115] width 806 height 157
